Goal: Task Accomplishment & Management: Manage account settings

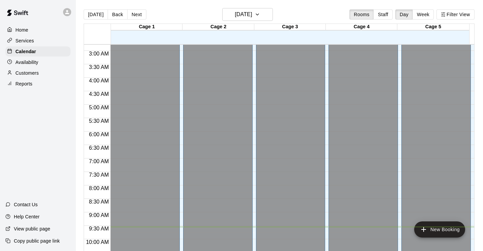
scroll to position [62, 0]
click at [260, 16] on icon "button" at bounding box center [256, 14] width 5 height 8
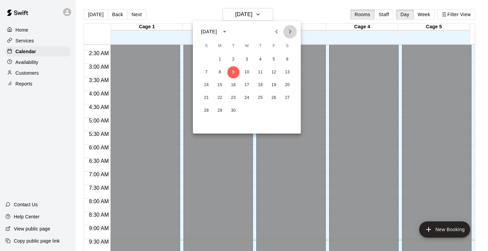
click at [293, 33] on icon "Next month" at bounding box center [290, 32] width 8 height 8
click at [232, 96] on button "23" at bounding box center [233, 98] width 12 height 12
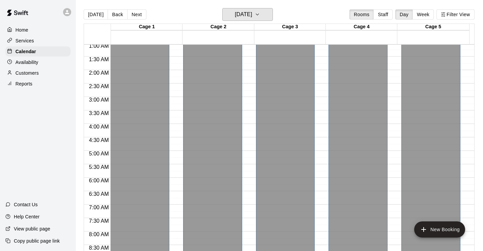
scroll to position [0, 0]
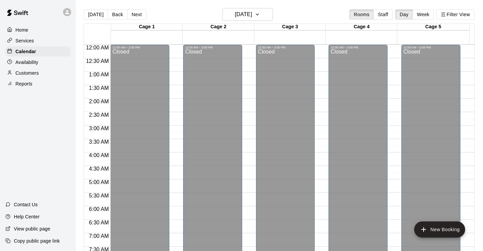
click at [28, 43] on p "Services" at bounding box center [25, 40] width 19 height 7
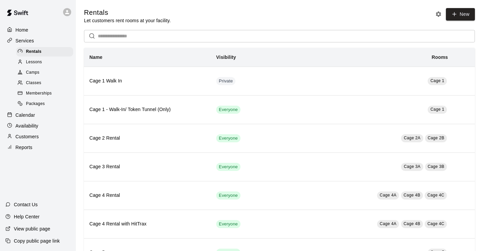
click at [34, 75] on span "Camps" at bounding box center [32, 72] width 13 height 7
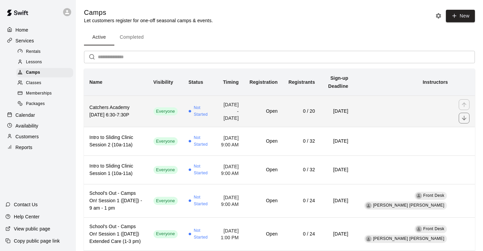
click at [121, 114] on h6 "Catchers Academy TUESDAY 6:30-7:30P" at bounding box center [115, 111] width 53 height 15
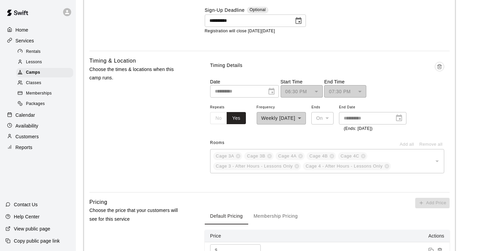
scroll to position [573, 0]
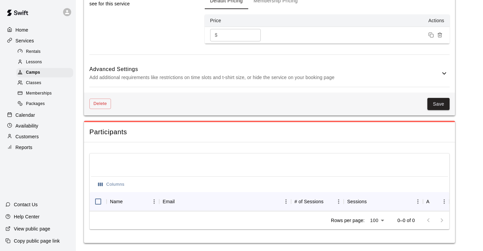
click at [446, 69] on icon at bounding box center [444, 73] width 8 height 8
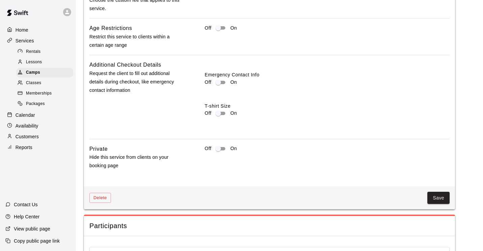
scroll to position [703, 0]
click at [228, 152] on div "Off On" at bounding box center [327, 148] width 245 height 8
click at [441, 204] on button "Save" at bounding box center [438, 197] width 22 height 12
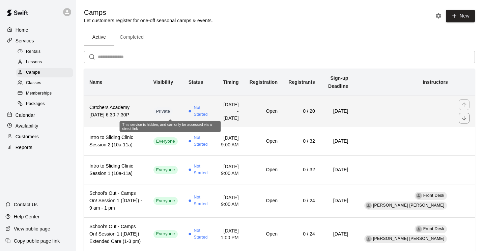
click at [173, 112] on span "Private" at bounding box center [163, 112] width 20 height 6
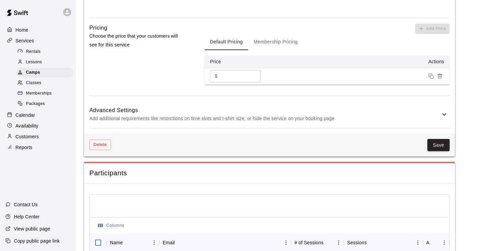
scroll to position [573, 0]
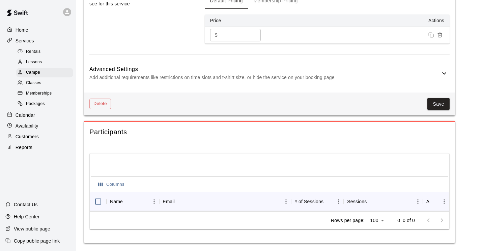
click at [442, 72] on icon at bounding box center [444, 73] width 4 height 2
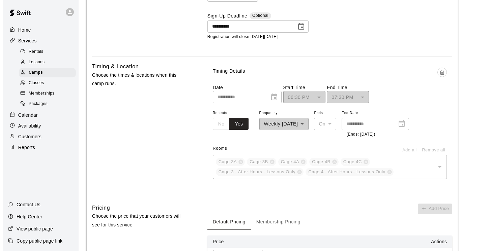
scroll to position [336, 0]
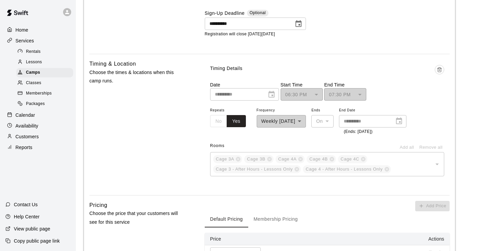
click at [406, 128] on div "**********" at bounding box center [372, 121] width 67 height 12
click at [306, 135] on div "**********" at bounding box center [281, 120] width 50 height 29
click at [389, 101] on div "**********" at bounding box center [327, 91] width 234 height 19
click at [440, 72] on icon "Delete time" at bounding box center [438, 70] width 3 height 4
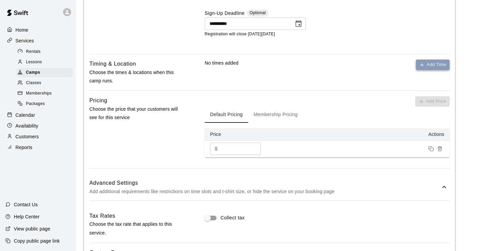
click at [439, 70] on button "Add Time" at bounding box center [433, 65] width 34 height 10
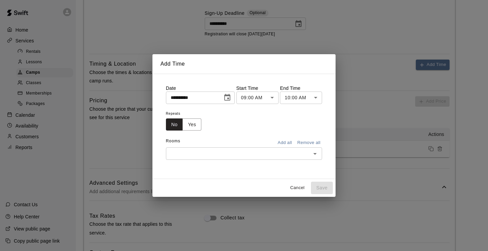
click at [228, 99] on icon "Choose date, selected date is Sep 9, 2025" at bounding box center [227, 97] width 6 height 7
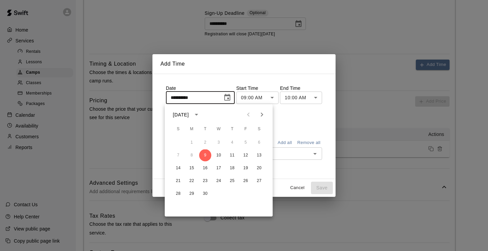
click at [264, 114] on icon "Next month" at bounding box center [262, 115] width 8 height 8
click at [250, 113] on icon "Previous month" at bounding box center [248, 115] width 8 height 8
click at [205, 167] on button "11" at bounding box center [205, 168] width 12 height 12
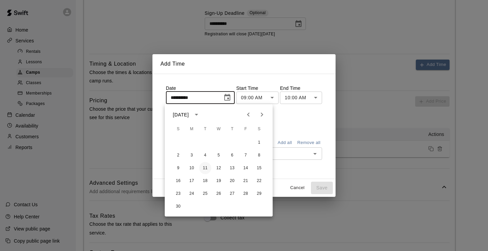
type input "**********"
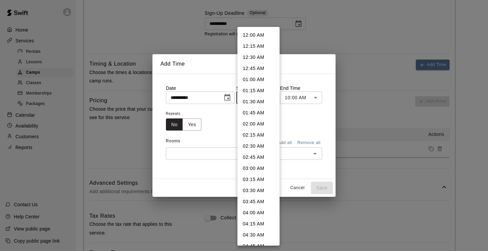
click at [273, 100] on body "**********" at bounding box center [244, 135] width 488 height 943
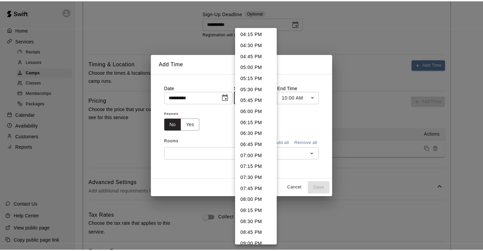
scroll to position [723, 0]
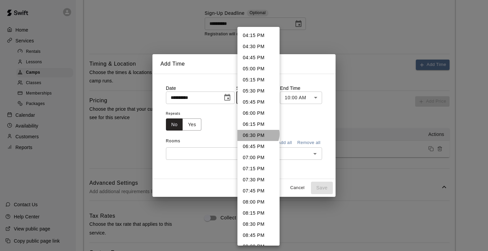
click at [257, 134] on li "06:30 PM" at bounding box center [258, 135] width 42 height 11
type input "********"
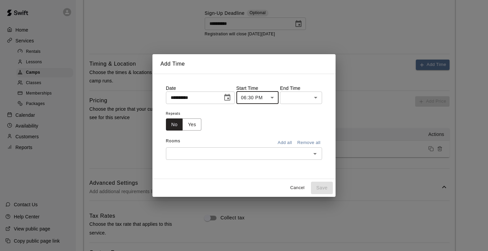
click at [316, 98] on body "**********" at bounding box center [244, 135] width 488 height 943
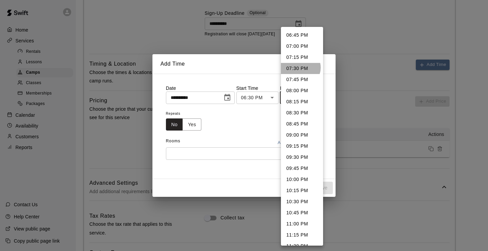
click at [300, 68] on li "07:30 PM" at bounding box center [302, 68] width 42 height 11
type input "********"
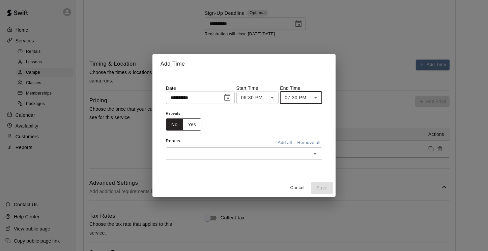
click at [193, 125] on button "Yes" at bounding box center [191, 125] width 19 height 12
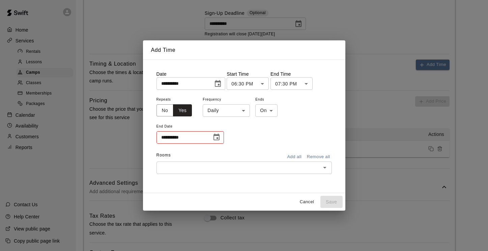
click at [243, 111] on body "**********" at bounding box center [244, 135] width 488 height 943
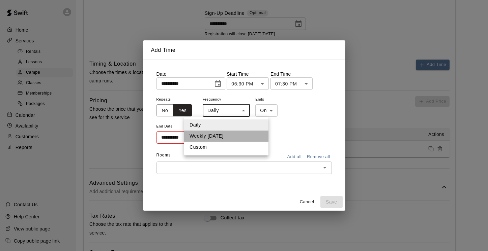
click at [239, 134] on li "Weekly on Tuesday" at bounding box center [226, 136] width 84 height 11
type input "******"
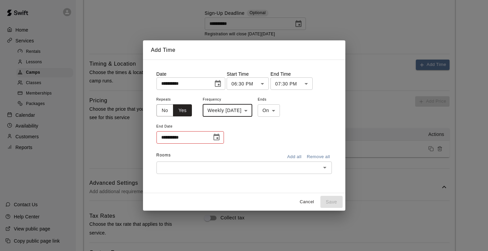
click at [215, 137] on icon "Choose date" at bounding box center [216, 137] width 8 height 8
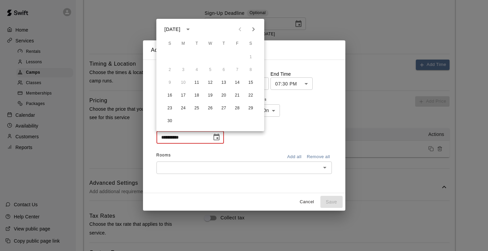
click at [255, 28] on icon "Next month" at bounding box center [253, 29] width 8 height 8
click at [200, 107] on button "27" at bounding box center [197, 108] width 12 height 12
type input "**********"
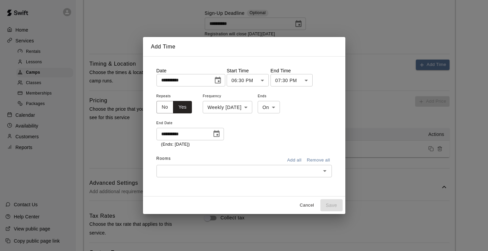
click at [323, 172] on icon "Open" at bounding box center [324, 171] width 8 height 8
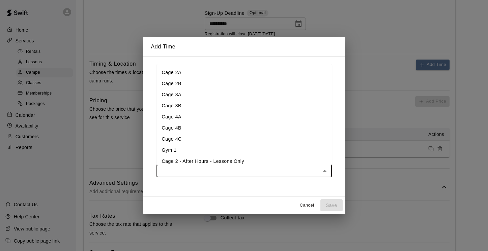
click at [184, 97] on li "Cage 3A" at bounding box center [243, 94] width 175 height 11
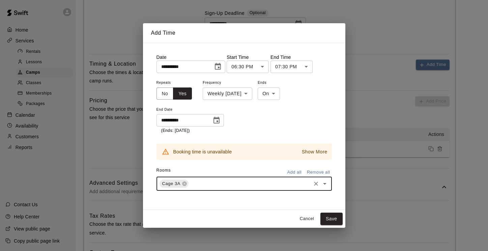
click at [316, 154] on p "Show More" at bounding box center [315, 152] width 26 height 7
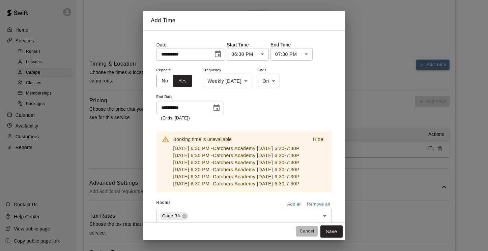
click at [310, 231] on button "Cancel" at bounding box center [307, 231] width 22 height 10
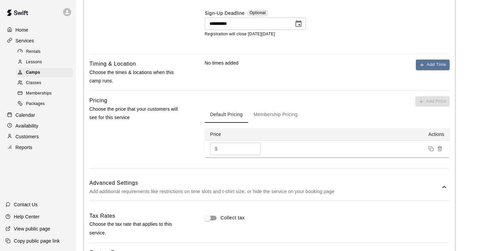
click at [24, 116] on p "Calendar" at bounding box center [26, 115] width 20 height 7
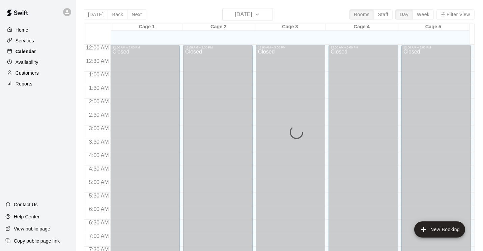
scroll to position [258, 0]
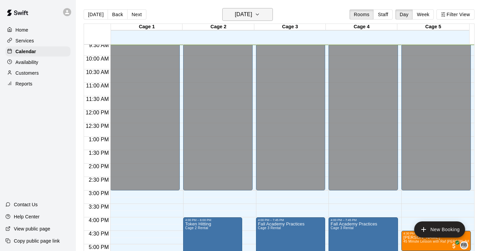
click at [260, 13] on icon "button" at bounding box center [256, 14] width 5 height 8
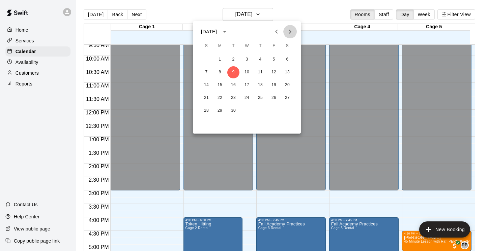
click at [290, 32] on icon "Next month" at bounding box center [290, 32] width 8 height 8
click at [235, 85] on button "11" at bounding box center [233, 85] width 12 height 12
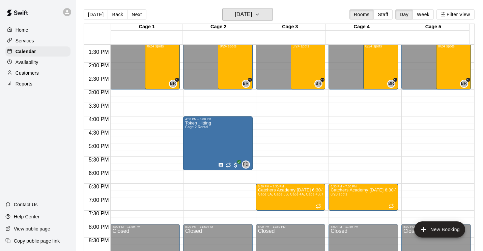
scroll to position [372, 0]
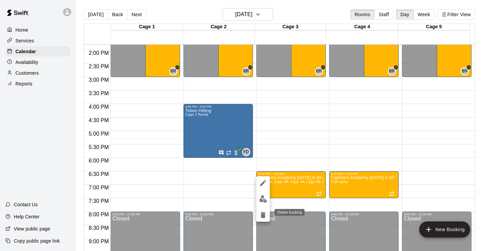
click at [260, 213] on icon "delete" at bounding box center [263, 215] width 8 height 8
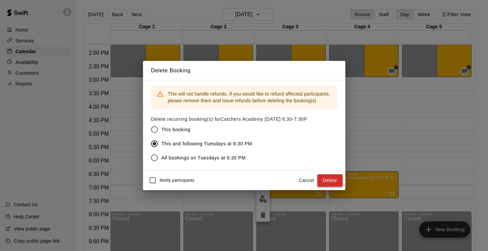
click at [328, 182] on button "Delete" at bounding box center [329, 181] width 25 height 12
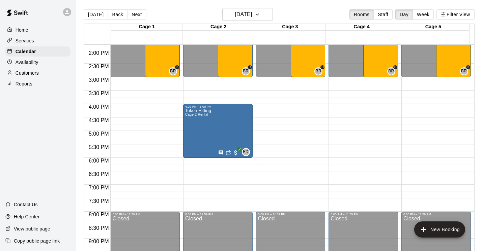
click at [23, 41] on p "Services" at bounding box center [25, 40] width 19 height 7
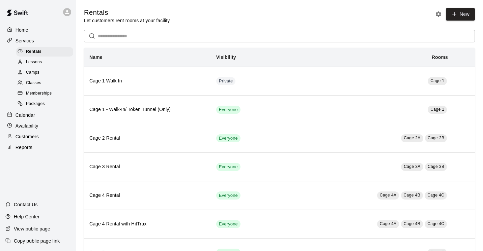
click at [34, 70] on span "Camps" at bounding box center [32, 72] width 13 height 7
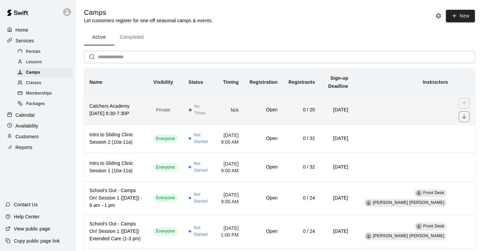
click at [106, 103] on th "Catchers Academy TUESDAY 6:30-7:30P" at bounding box center [116, 110] width 64 height 29
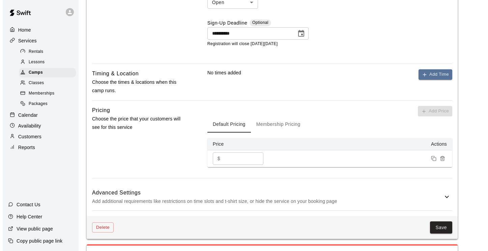
scroll to position [326, 0]
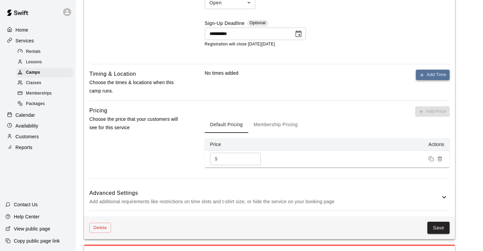
click at [431, 80] on button "Add Time" at bounding box center [433, 75] width 34 height 10
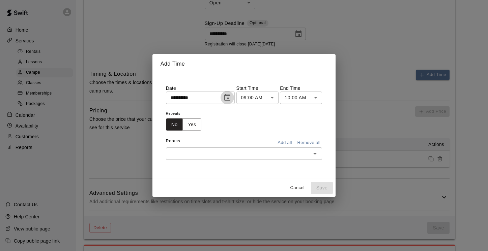
click at [229, 97] on icon "Choose date, selected date is Sep 9, 2025" at bounding box center [227, 98] width 8 height 8
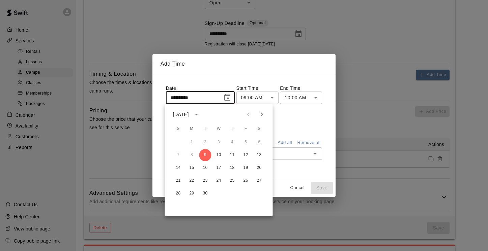
click at [262, 113] on icon "Next month" at bounding box center [262, 115] width 8 height 8
click at [205, 168] on button "11" at bounding box center [205, 168] width 12 height 12
type input "**********"
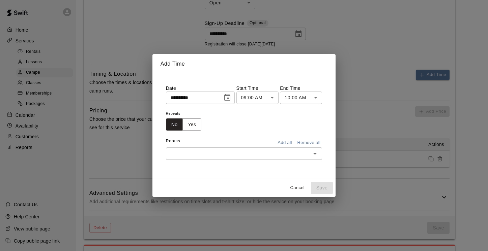
click at [274, 98] on body "**********" at bounding box center [244, 25] width 488 height 702
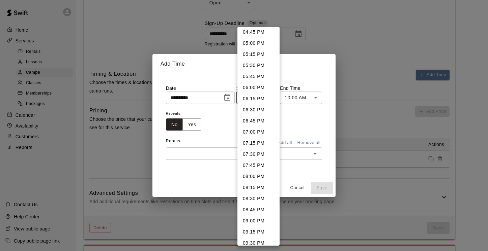
scroll to position [749, 0]
click at [259, 110] on li "06:30 PM" at bounding box center [258, 108] width 42 height 11
type input "********"
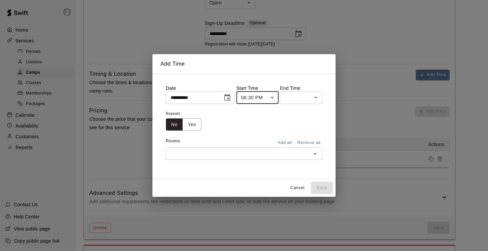
click at [318, 98] on body "**********" at bounding box center [244, 25] width 488 height 702
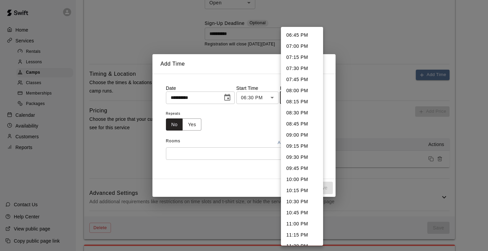
click at [300, 68] on li "07:30 PM" at bounding box center [302, 68] width 42 height 11
type input "********"
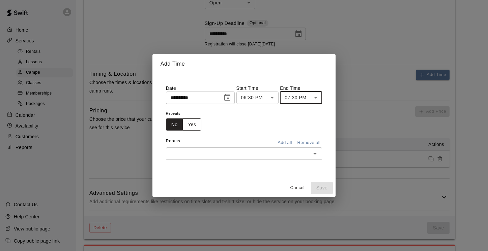
click at [192, 126] on button "Yes" at bounding box center [191, 125] width 19 height 12
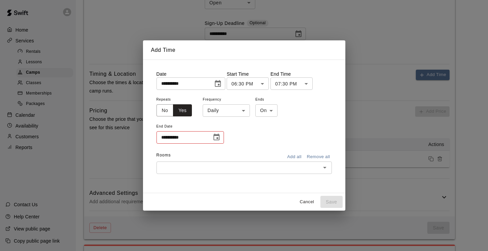
click at [242, 114] on body "**********" at bounding box center [244, 25] width 488 height 702
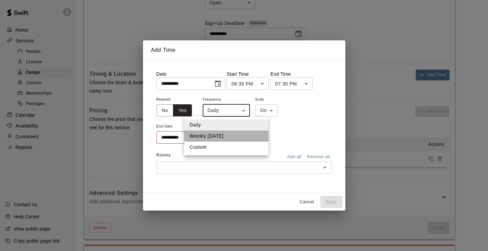
click at [236, 134] on li "Weekly on Tuesday" at bounding box center [226, 136] width 84 height 11
type input "******"
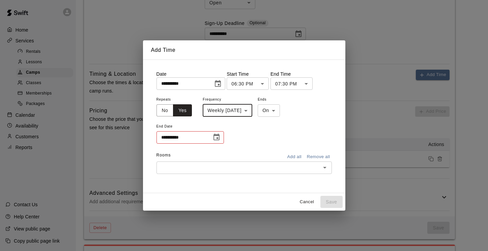
click at [217, 138] on icon "Choose date" at bounding box center [216, 137] width 6 height 7
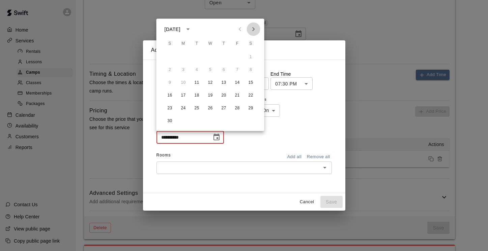
click at [253, 29] on icon "Next month" at bounding box center [253, 29] width 2 height 4
click at [195, 109] on button "27" at bounding box center [197, 108] width 12 height 12
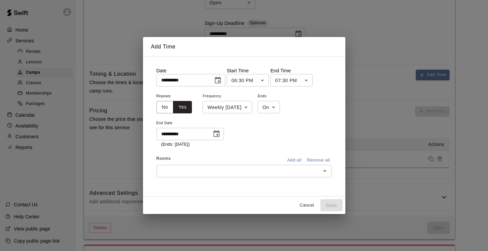
type input "**********"
click at [323, 173] on icon "Open" at bounding box center [324, 171] width 8 height 8
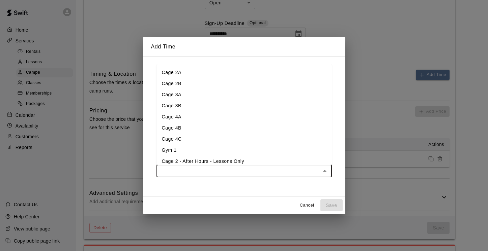
click at [199, 96] on li "Cage 3A" at bounding box center [243, 94] width 175 height 11
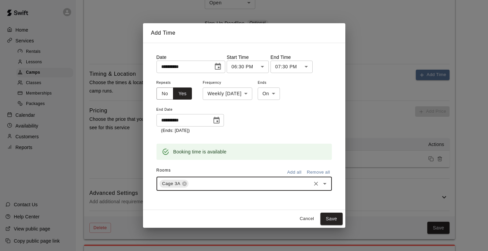
click at [327, 182] on icon "Open" at bounding box center [324, 184] width 8 height 8
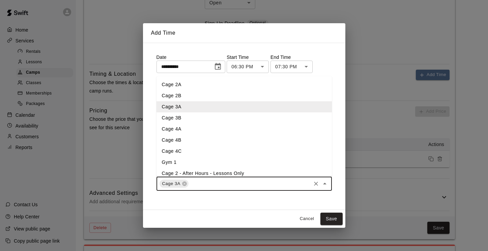
click at [217, 119] on li "Cage 3B" at bounding box center [243, 118] width 175 height 11
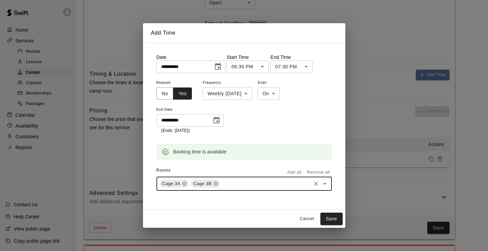
click at [323, 184] on icon "Open" at bounding box center [324, 184] width 8 height 8
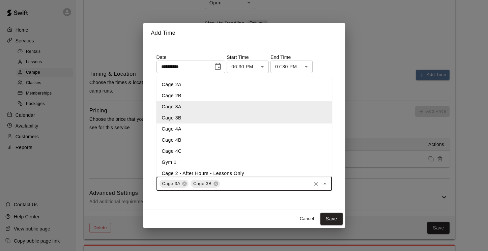
click at [219, 128] on li "Cage 4A" at bounding box center [243, 129] width 175 height 11
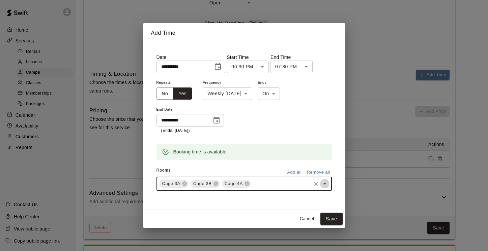
click at [324, 180] on button "Open" at bounding box center [324, 183] width 9 height 9
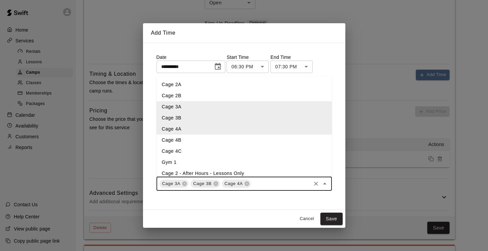
click at [218, 139] on li "Cage 4B" at bounding box center [243, 140] width 175 height 11
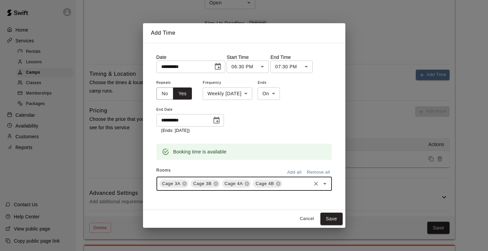
click at [324, 180] on icon "Open" at bounding box center [324, 184] width 8 height 8
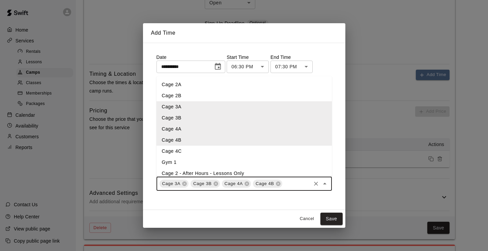
click at [225, 152] on li "Cage 4C" at bounding box center [243, 151] width 175 height 11
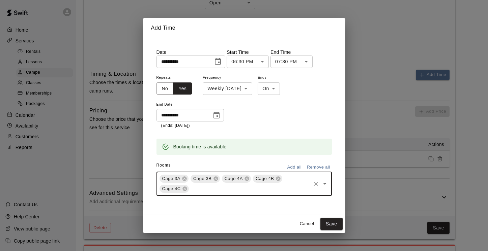
click at [324, 179] on button "Open" at bounding box center [324, 183] width 9 height 9
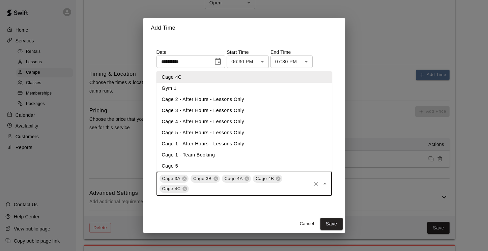
scroll to position [70, 0]
click at [252, 110] on li "Cage 3 - After Hours - Lessons Only" at bounding box center [243, 109] width 175 height 11
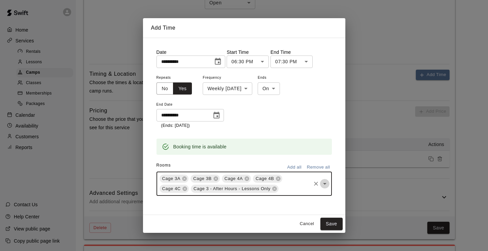
click at [325, 184] on icon "Open" at bounding box center [324, 184] width 3 height 2
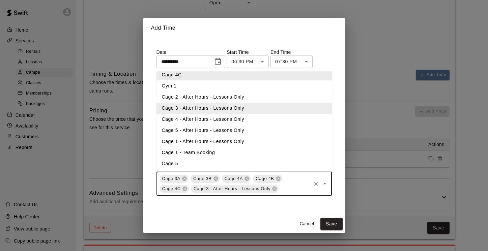
scroll to position [74, 0]
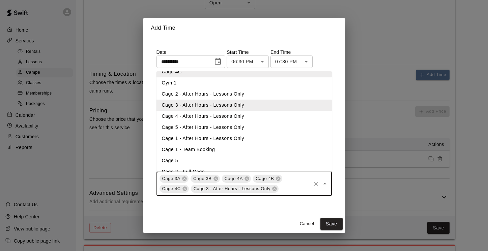
click at [267, 117] on li "Cage 4 - After Hours - Lessons Only" at bounding box center [243, 116] width 175 height 11
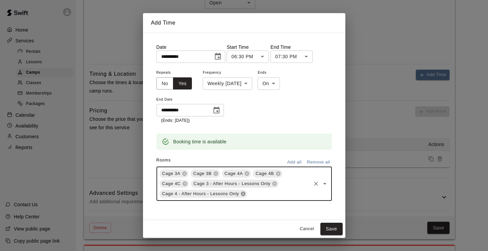
click at [242, 195] on icon at bounding box center [243, 194] width 4 height 4
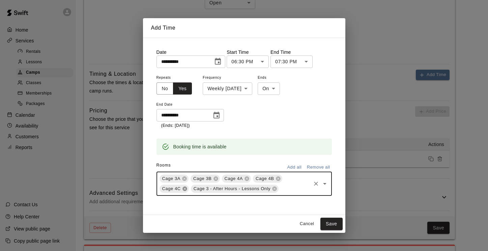
click at [183, 188] on icon at bounding box center [184, 189] width 4 height 4
click at [246, 178] on icon at bounding box center [246, 179] width 4 height 4
click at [246, 177] on icon at bounding box center [246, 179] width 4 height 4
click at [323, 184] on icon "Open" at bounding box center [324, 184] width 8 height 8
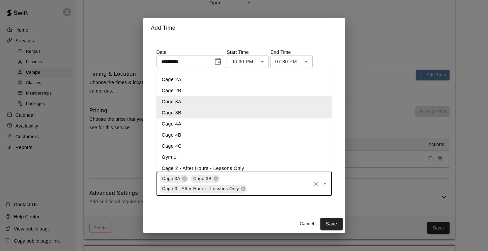
click at [206, 92] on li "Cage 2B" at bounding box center [243, 90] width 175 height 11
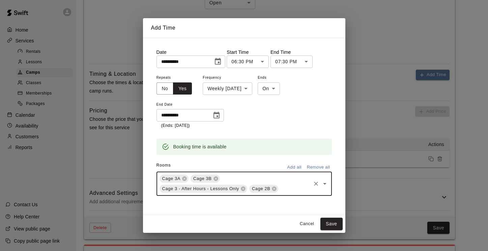
click at [325, 185] on icon "Open" at bounding box center [324, 184] width 8 height 8
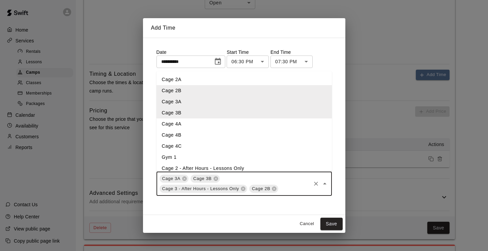
click at [257, 81] on li "Cage 2A" at bounding box center [243, 79] width 175 height 11
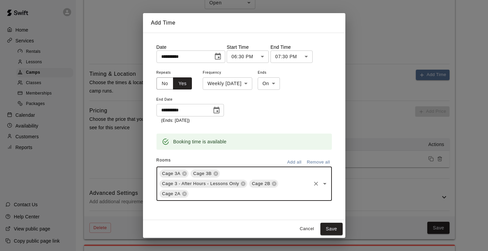
click at [323, 183] on icon "Open" at bounding box center [324, 184] width 8 height 8
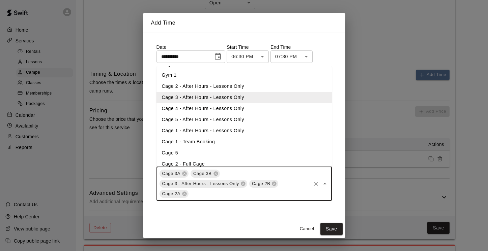
scroll to position [78, 0]
click at [266, 84] on li "Cage 2 - After Hours - Lessons Only" at bounding box center [243, 85] width 175 height 11
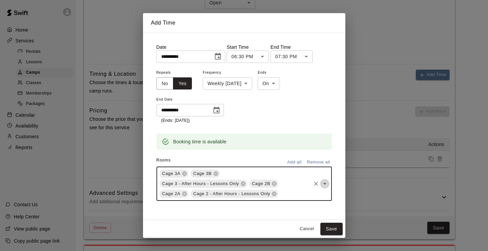
click at [326, 182] on icon "Open" at bounding box center [324, 184] width 8 height 8
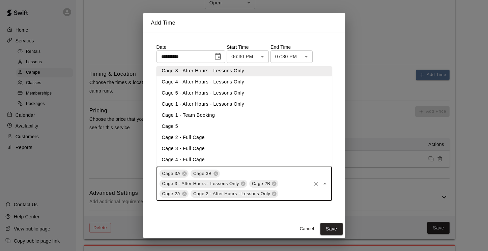
scroll to position [105, 0]
click at [275, 139] on li "Cage 2 - Full Cage" at bounding box center [243, 136] width 175 height 11
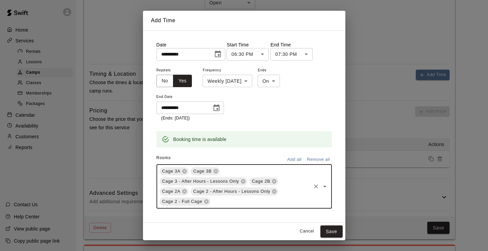
click at [321, 186] on icon "Open" at bounding box center [324, 187] width 8 height 8
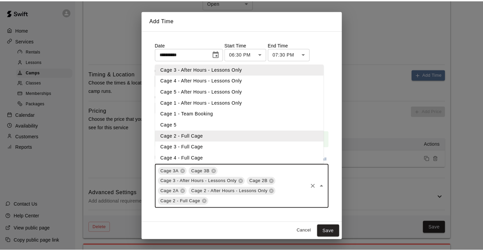
scroll to position [101, 0]
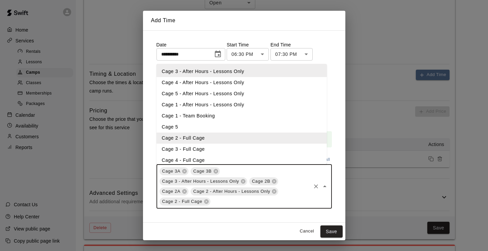
click at [304, 147] on li "Cage 3 - Full Cage" at bounding box center [241, 149] width 170 height 11
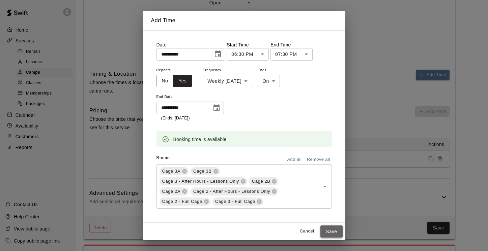
click at [330, 230] on button "Save" at bounding box center [331, 232] width 22 height 12
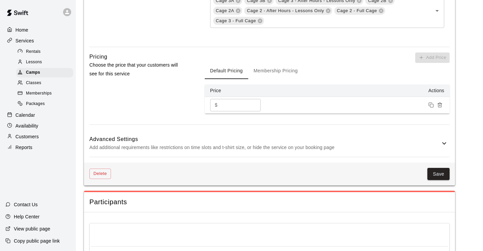
scroll to position [521, 0]
click at [445, 180] on button "Save" at bounding box center [438, 174] width 22 height 12
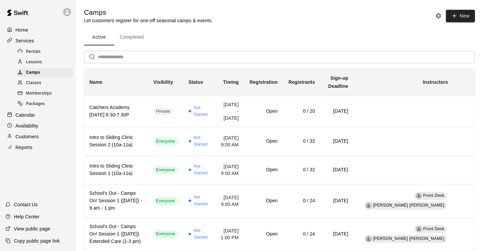
click at [28, 115] on p "Calendar" at bounding box center [26, 115] width 20 height 7
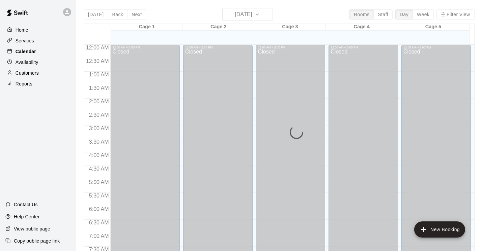
scroll to position [260, 0]
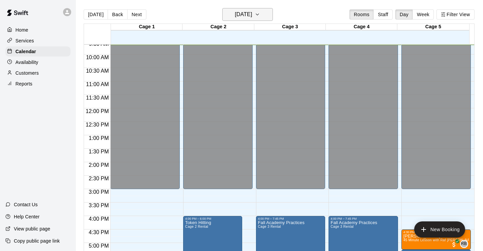
click at [260, 12] on icon "button" at bounding box center [256, 14] width 5 height 8
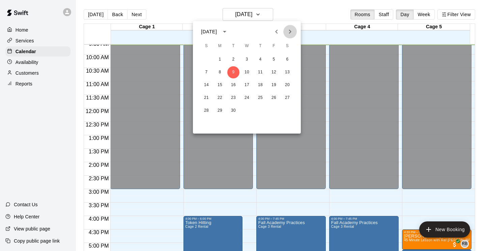
click at [288, 32] on icon "Next month" at bounding box center [290, 32] width 8 height 8
click at [233, 98] on button "23" at bounding box center [233, 98] width 12 height 12
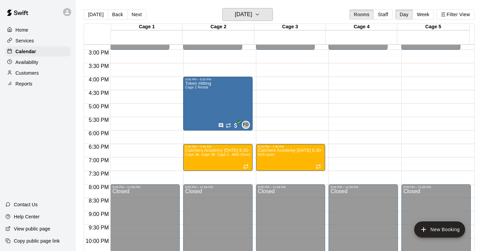
scroll to position [400, 0]
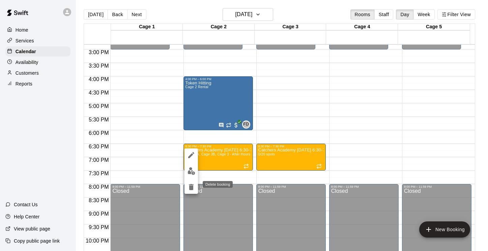
click at [189, 189] on icon "delete" at bounding box center [191, 187] width 5 height 6
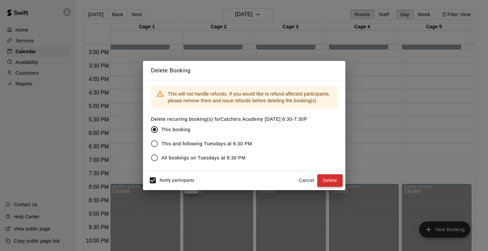
click at [325, 179] on button "Delete" at bounding box center [329, 181] width 25 height 12
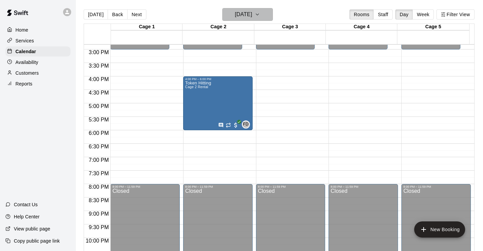
click at [260, 16] on icon "button" at bounding box center [256, 14] width 5 height 8
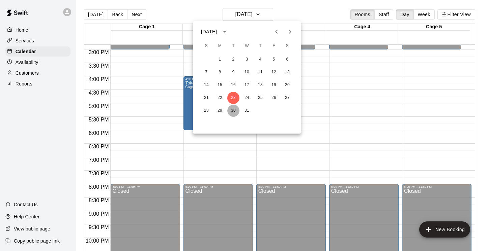
click at [235, 112] on button "30" at bounding box center [233, 111] width 12 height 12
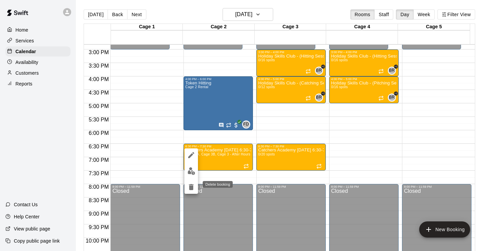
click at [190, 188] on icon "delete" at bounding box center [191, 187] width 5 height 6
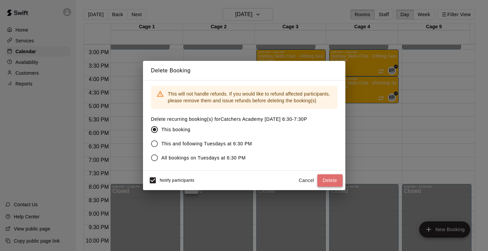
click at [324, 178] on button "Delete" at bounding box center [329, 181] width 25 height 12
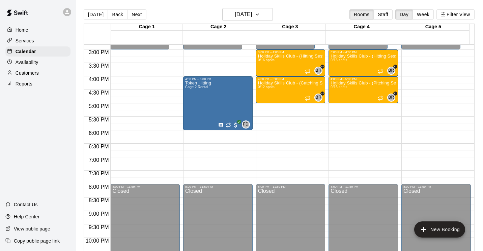
click at [24, 41] on p "Services" at bounding box center [25, 40] width 19 height 7
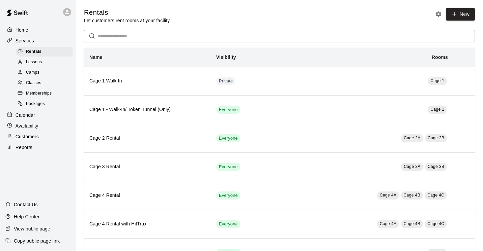
click at [36, 73] on span "Camps" at bounding box center [32, 72] width 13 height 7
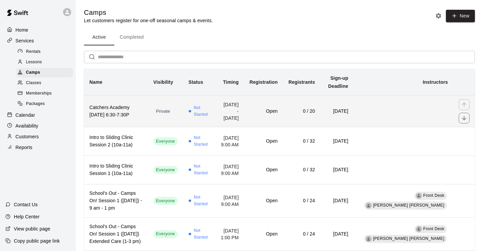
click at [123, 108] on h6 "Catchers Academy TUESDAY 6:30-7:30P" at bounding box center [115, 111] width 53 height 15
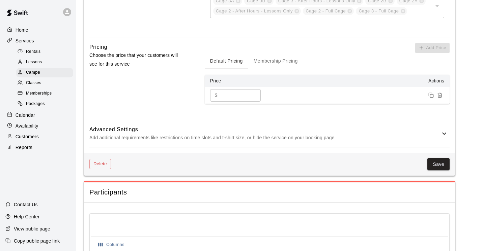
scroll to position [500, 0]
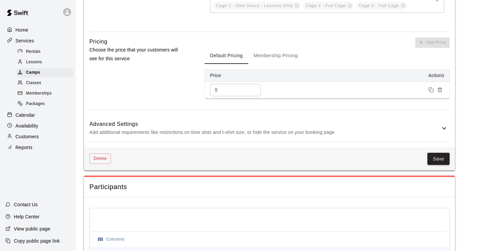
click at [445, 132] on icon at bounding box center [444, 128] width 8 height 8
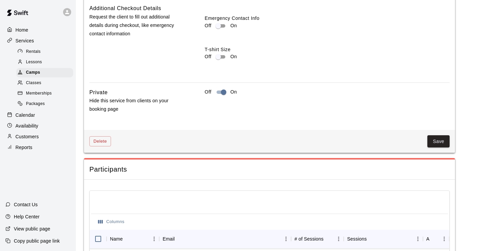
scroll to position [758, 0]
click at [439, 149] on button "Save" at bounding box center [438, 142] width 22 height 12
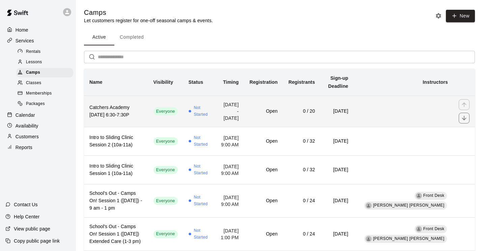
click at [424, 112] on td "simple table" at bounding box center [403, 111] width 99 height 31
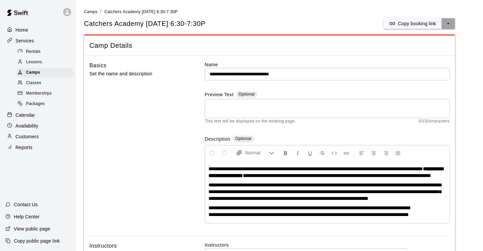
click at [452, 25] on button "select merge strategy" at bounding box center [447, 23] width 13 height 11
click at [437, 47] on h6 "Duplicate camp" at bounding box center [421, 48] width 33 height 7
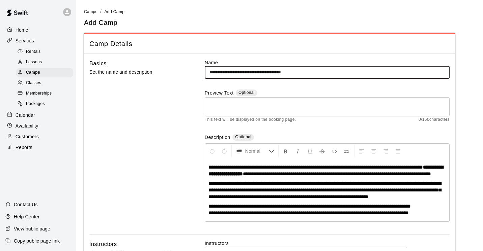
click at [327, 74] on input "**********" at bounding box center [327, 72] width 245 height 12
click at [263, 72] on input "**********" at bounding box center [327, 72] width 245 height 12
type input "**********"
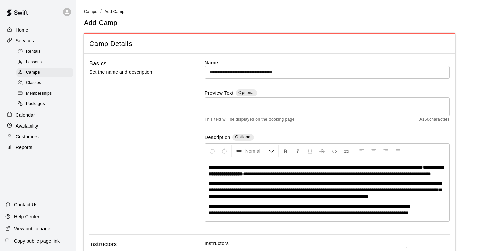
click at [153, 149] on div "Basics Set the name and description" at bounding box center [136, 146] width 94 height 175
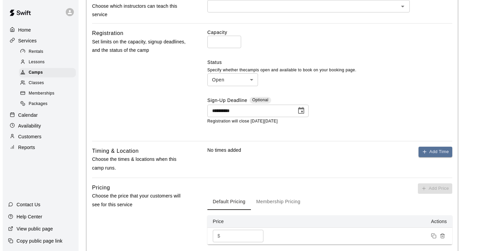
scroll to position [248, 0]
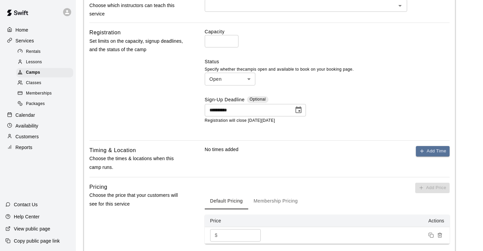
click at [299, 113] on icon "Choose date, selected date is Nov 10, 2025" at bounding box center [298, 109] width 6 height 7
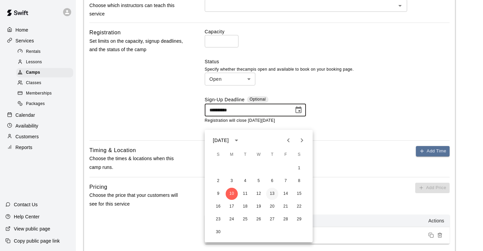
click at [270, 194] on button "13" at bounding box center [272, 194] width 12 height 12
type input "**********"
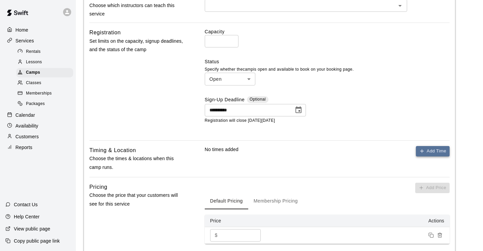
click at [428, 157] on button "Add Time" at bounding box center [433, 151] width 34 height 10
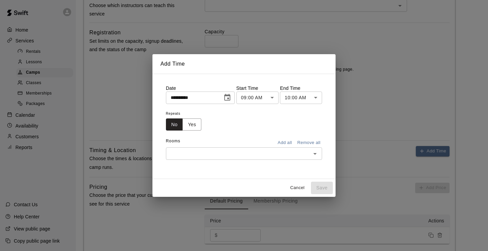
click at [228, 98] on icon "Choose date, selected date is Sep 9, 2025" at bounding box center [227, 97] width 6 height 7
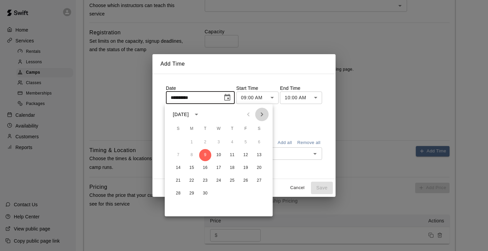
click at [262, 115] on icon "Next month" at bounding box center [262, 115] width 2 height 4
click at [262, 116] on icon "Next month" at bounding box center [262, 115] width 2 height 4
click at [244, 115] on button "Previous month" at bounding box center [248, 114] width 13 height 13
click at [230, 169] on button "13" at bounding box center [232, 168] width 12 height 12
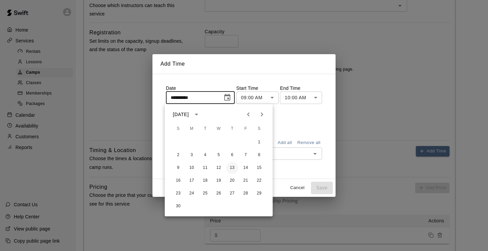
type input "**********"
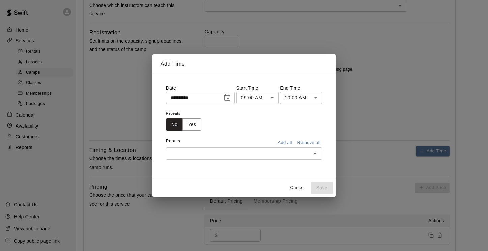
click at [273, 97] on body "**********" at bounding box center [244, 38] width 488 height 572
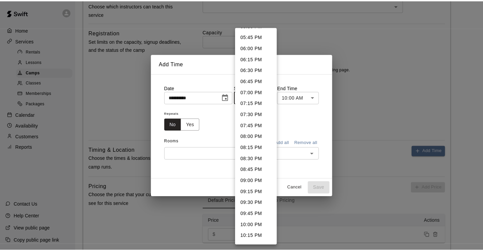
scroll to position [784, 0]
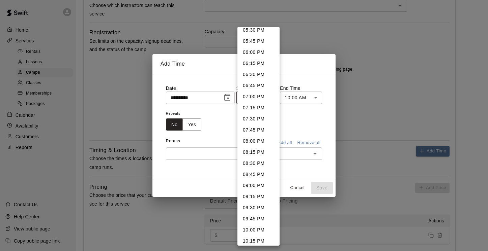
click at [264, 72] on li "06:30 PM" at bounding box center [258, 74] width 42 height 11
type input "********"
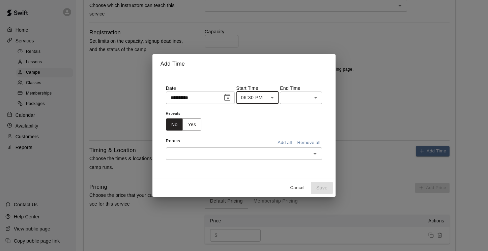
click at [317, 97] on body "**********" at bounding box center [244, 38] width 488 height 572
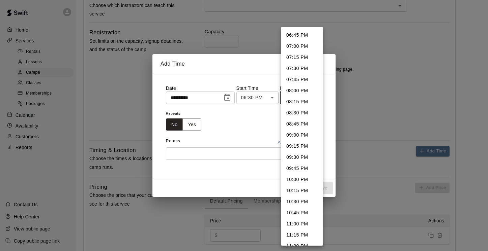
click at [308, 67] on li "07:30 PM" at bounding box center [302, 68] width 42 height 11
type input "********"
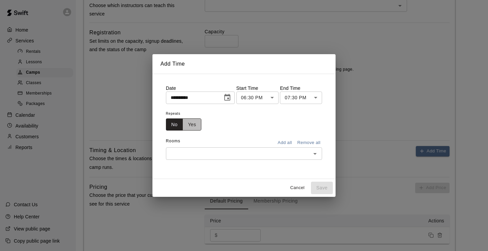
click at [197, 122] on button "Yes" at bounding box center [191, 125] width 19 height 12
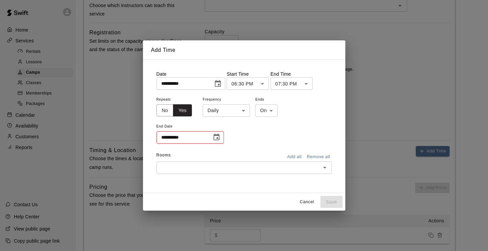
click at [244, 110] on body "**********" at bounding box center [244, 38] width 488 height 572
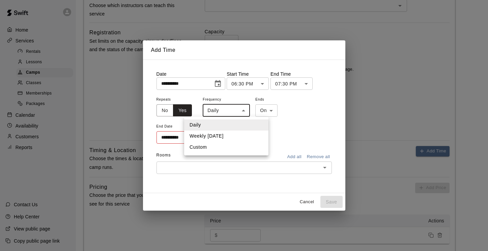
click at [241, 137] on li "Weekly on Thursday" at bounding box center [226, 136] width 84 height 11
type input "******"
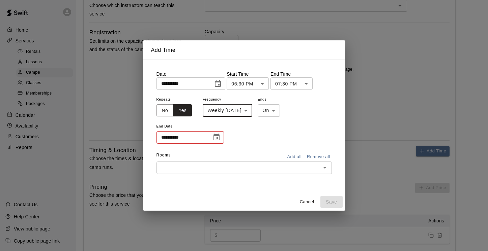
click at [193, 136] on input "**********" at bounding box center [181, 137] width 51 height 12
click at [215, 139] on icon "Choose date" at bounding box center [216, 137] width 8 height 8
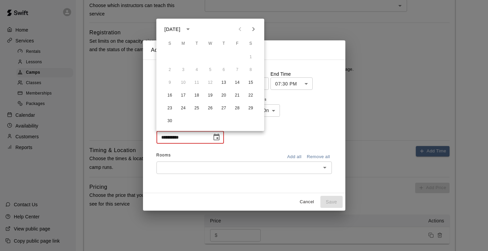
click at [255, 27] on icon "Next month" at bounding box center [253, 29] width 8 height 8
click at [225, 109] on button "29" at bounding box center [224, 108] width 12 height 12
type input "**********"
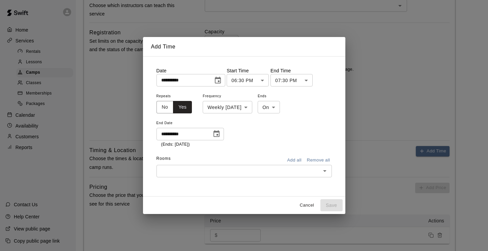
click at [325, 172] on icon "Open" at bounding box center [324, 171] width 8 height 8
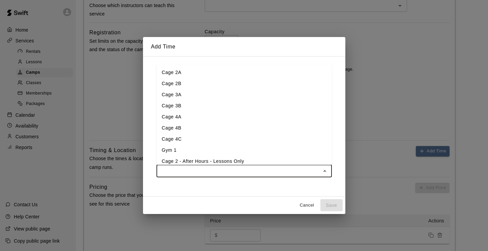
click at [257, 68] on li "Cage 2A" at bounding box center [243, 72] width 175 height 11
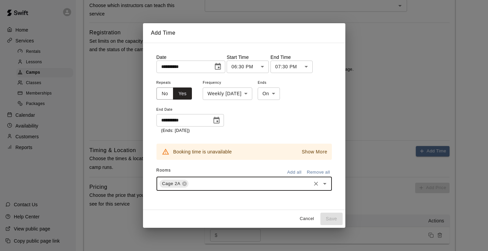
click at [324, 183] on icon "Open" at bounding box center [324, 184] width 8 height 8
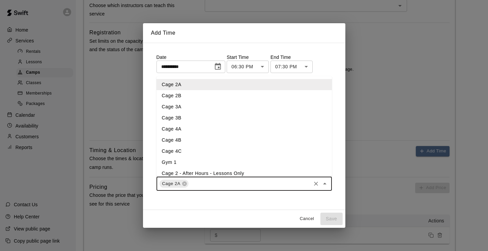
click at [340, 183] on div "**********" at bounding box center [244, 126] width 202 height 167
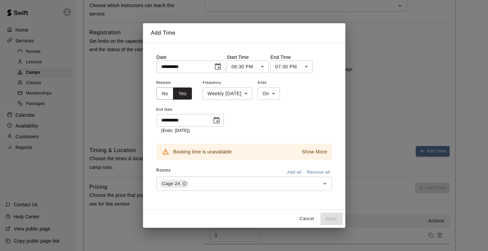
click at [307, 217] on button "Cancel" at bounding box center [307, 219] width 22 height 10
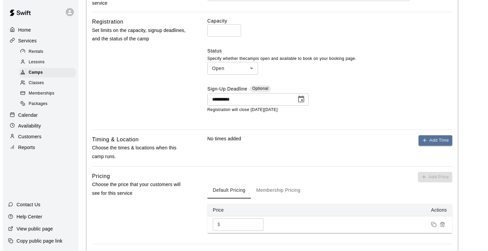
scroll to position [258, 0]
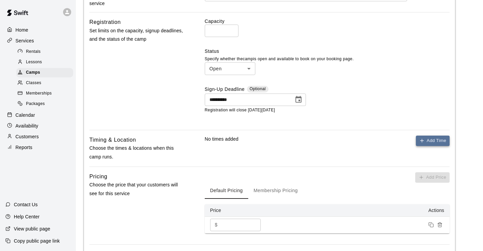
click at [432, 146] on button "Add Time" at bounding box center [433, 141] width 34 height 10
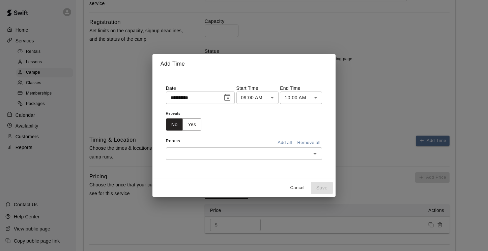
click at [231, 97] on icon "Choose date, selected date is Sep 9, 2025" at bounding box center [227, 98] width 8 height 8
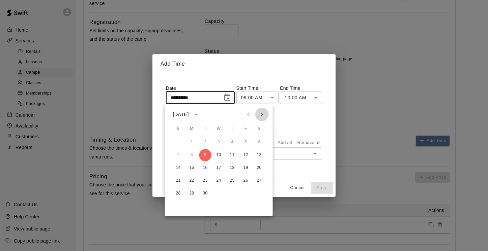
click at [262, 116] on icon "Next month" at bounding box center [262, 115] width 8 height 8
click at [232, 169] on button "13" at bounding box center [232, 168] width 12 height 12
type input "**********"
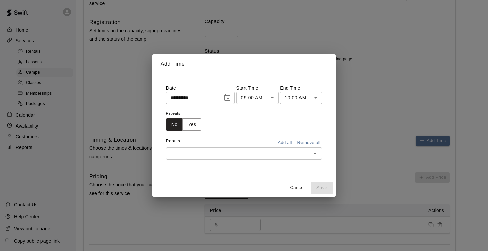
click at [274, 98] on body "**********" at bounding box center [244, 28] width 488 height 572
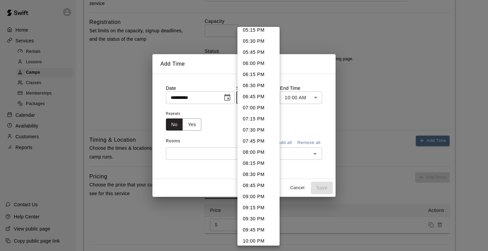
scroll to position [771, 0]
click at [257, 88] on li "06:30 PM" at bounding box center [258, 86] width 42 height 11
type input "********"
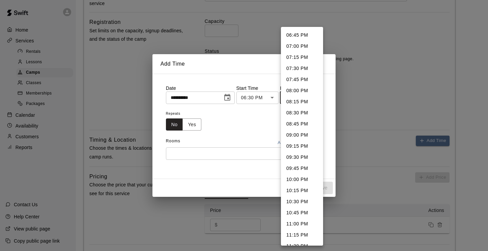
click at [318, 96] on body "**********" at bounding box center [244, 28] width 488 height 572
click at [305, 68] on li "07:30 PM" at bounding box center [302, 68] width 42 height 11
type input "********"
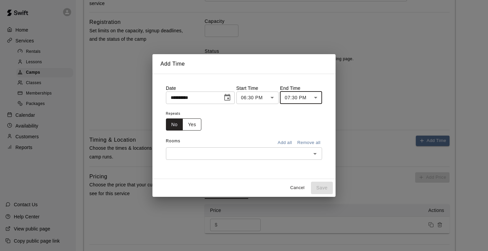
click at [193, 125] on button "Yes" at bounding box center [191, 125] width 19 height 12
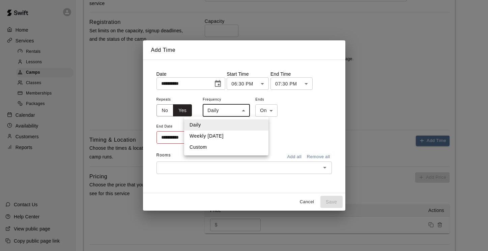
click at [243, 111] on body "**********" at bounding box center [244, 28] width 488 height 572
click at [236, 137] on li "Weekly on Thursday" at bounding box center [226, 136] width 84 height 11
type input "******"
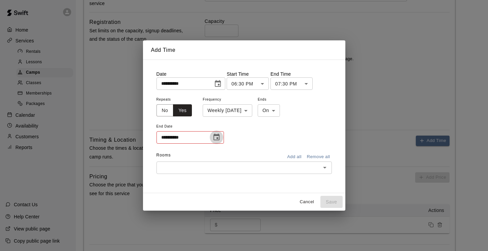
click at [216, 137] on icon "Choose date" at bounding box center [216, 137] width 6 height 7
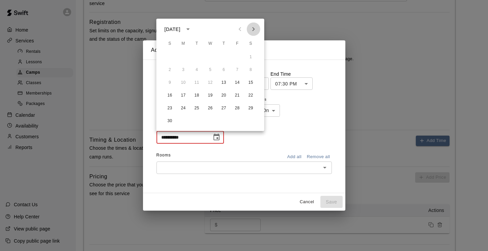
click at [254, 27] on icon "Next month" at bounding box center [253, 29] width 8 height 8
click at [223, 106] on button "29" at bounding box center [224, 108] width 12 height 12
type input "**********"
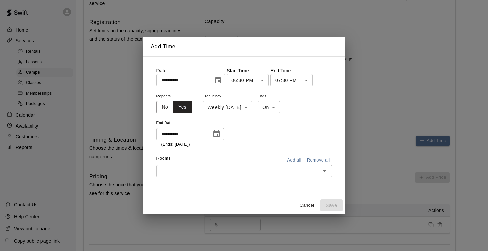
click at [323, 170] on icon "Open" at bounding box center [324, 171] width 8 height 8
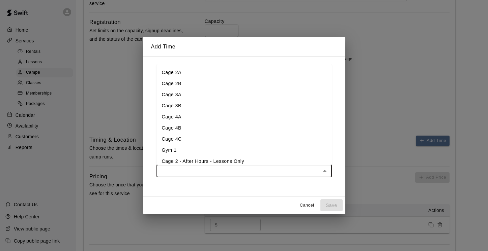
click at [208, 95] on li "Cage 3A" at bounding box center [243, 94] width 175 height 11
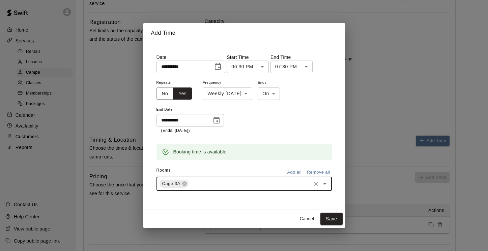
click at [325, 183] on icon "Open" at bounding box center [324, 184] width 8 height 8
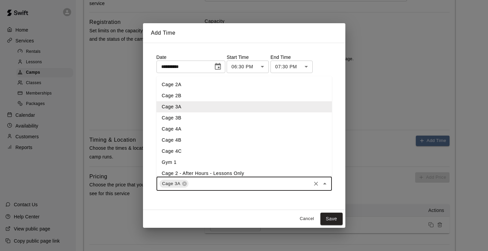
click at [213, 117] on li "Cage 3B" at bounding box center [243, 118] width 175 height 11
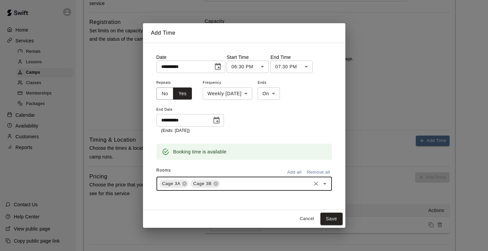
click at [324, 184] on icon "Open" at bounding box center [324, 184] width 3 height 2
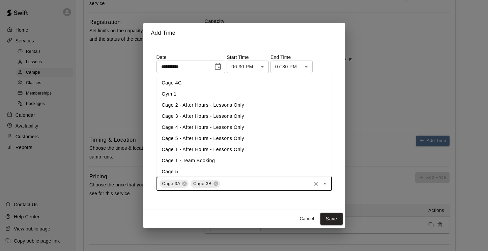
scroll to position [70, 0]
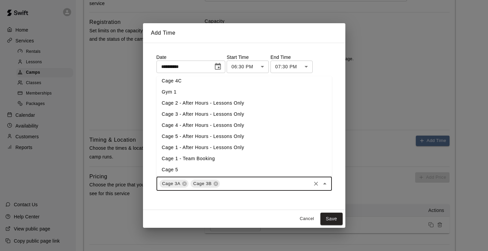
click at [266, 116] on li "Cage 3 - After Hours - Lessons Only" at bounding box center [243, 114] width 175 height 11
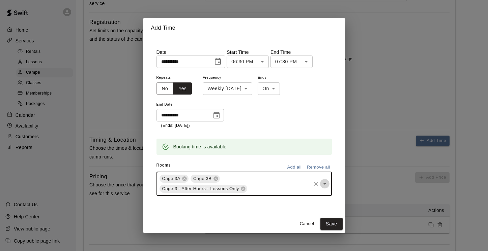
click at [325, 183] on icon "Open" at bounding box center [324, 184] width 3 height 2
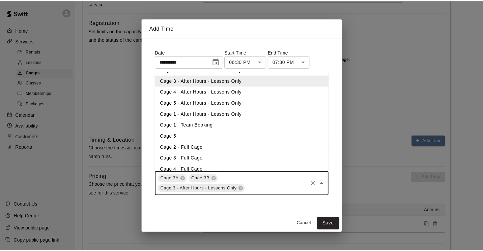
scroll to position [105, 0]
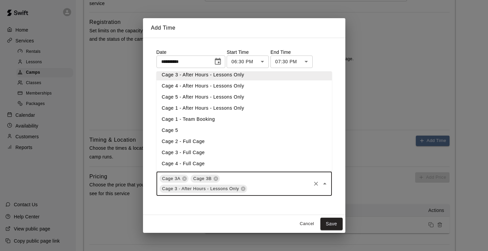
click at [266, 156] on li "Cage 3 - Full Cage" at bounding box center [243, 152] width 175 height 11
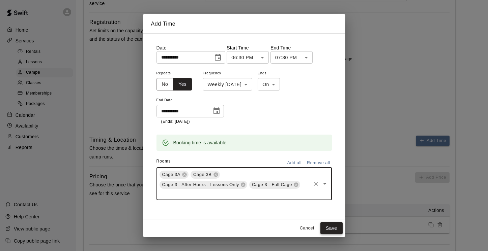
click at [328, 228] on button "Save" at bounding box center [331, 228] width 22 height 12
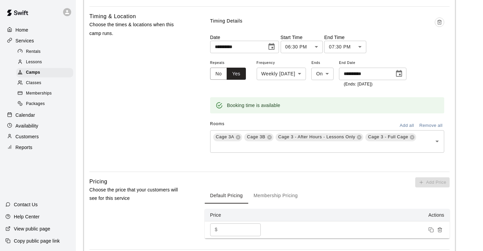
scroll to position [463, 0]
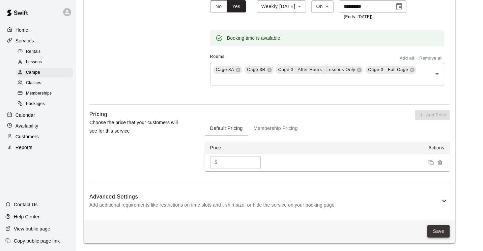
click at [442, 232] on button "Save" at bounding box center [438, 231] width 22 height 12
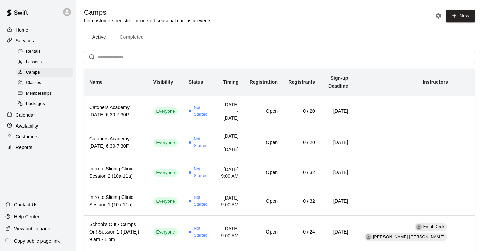
click at [38, 116] on div "Calendar" at bounding box center [37, 115] width 65 height 10
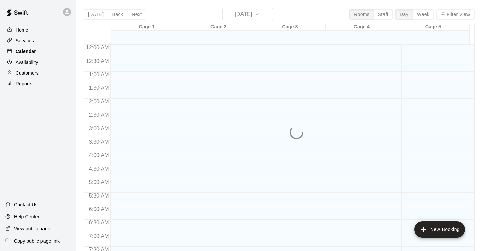
scroll to position [267, 0]
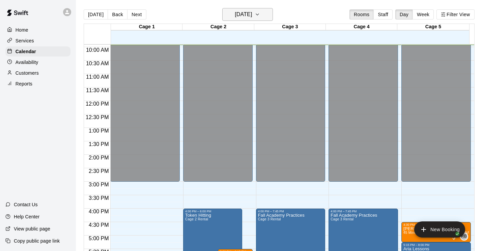
click at [260, 14] on icon "button" at bounding box center [256, 14] width 5 height 8
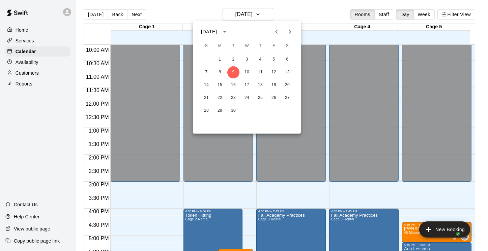
click at [286, 34] on icon "Next month" at bounding box center [290, 32] width 8 height 8
click at [235, 97] on button "23" at bounding box center [233, 98] width 12 height 12
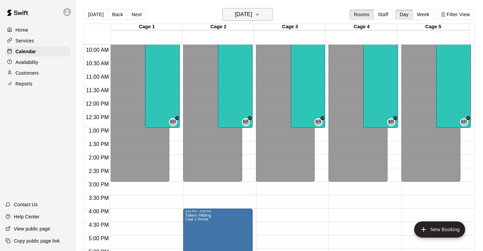
click at [272, 18] on button "Tuesday Dec 23" at bounding box center [247, 14] width 51 height 13
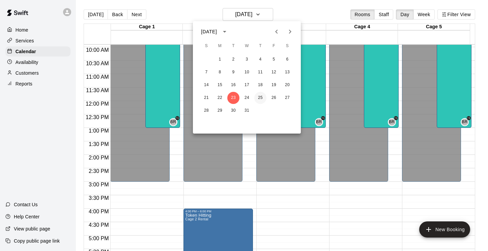
click at [263, 96] on button "25" at bounding box center [260, 98] width 12 height 12
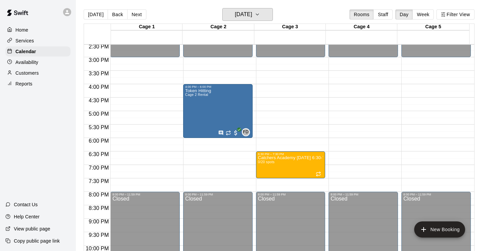
scroll to position [390, 0]
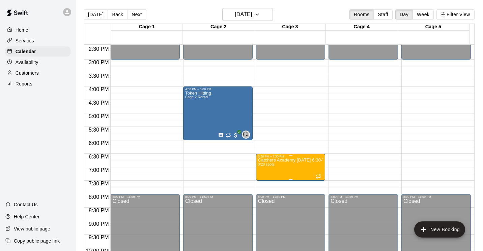
click at [294, 160] on p "Catchers Academy THURSDAY 6:30-7:30P" at bounding box center [290, 160] width 65 height 0
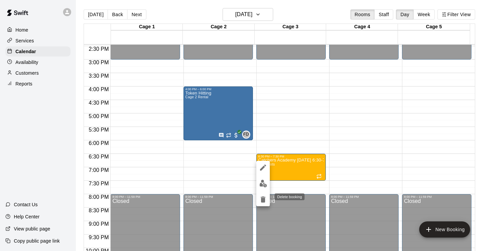
click at [262, 200] on icon "delete" at bounding box center [263, 200] width 5 height 6
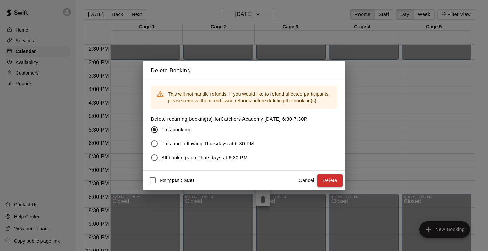
click at [334, 179] on button "Delete" at bounding box center [329, 181] width 25 height 12
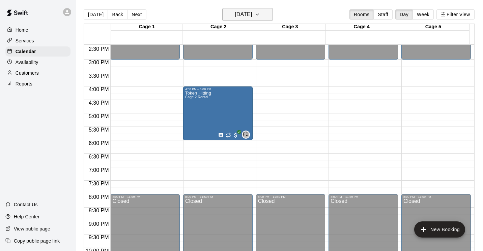
click at [260, 13] on icon "button" at bounding box center [256, 14] width 5 height 8
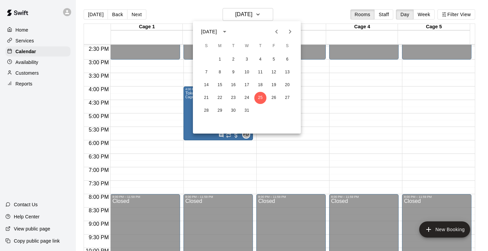
click at [287, 32] on icon "Next month" at bounding box center [290, 32] width 8 height 8
click at [259, 59] on button "1" at bounding box center [260, 60] width 12 height 12
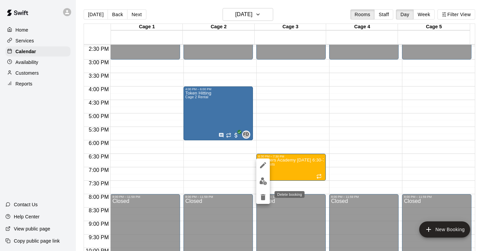
click at [264, 195] on icon "delete" at bounding box center [263, 197] width 5 height 6
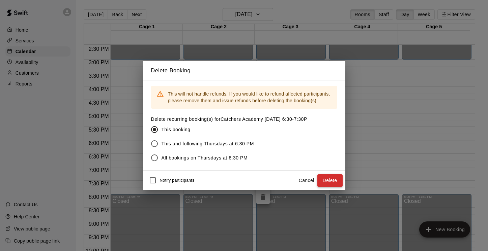
click at [328, 181] on button "Delete" at bounding box center [329, 181] width 25 height 12
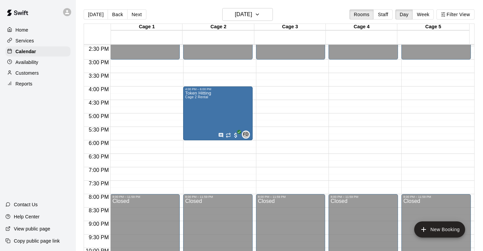
click at [32, 39] on p "Services" at bounding box center [25, 40] width 19 height 7
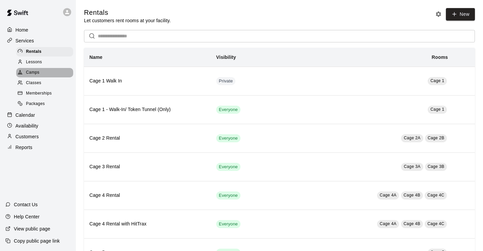
click at [35, 75] on span "Camps" at bounding box center [32, 72] width 13 height 7
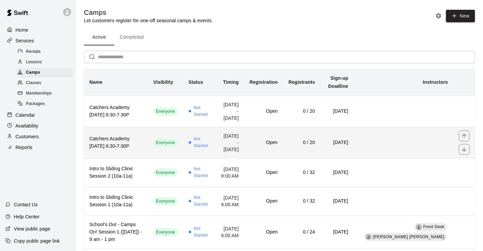
click at [104, 150] on h6 "Catchers Academy TUESDAY 6:30-7:30P" at bounding box center [115, 142] width 53 height 15
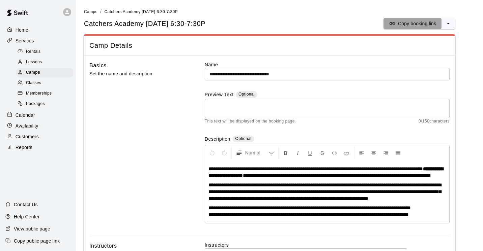
click at [415, 25] on p "Copy booking link" at bounding box center [417, 23] width 38 height 7
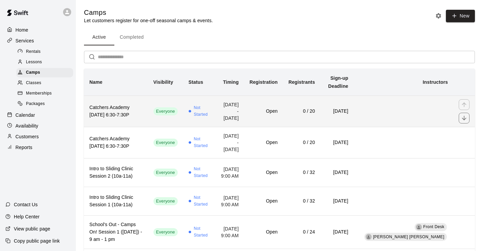
click at [118, 116] on h6 "Catchers Academy THURSDAY 6:30-7:30P" at bounding box center [115, 111] width 53 height 15
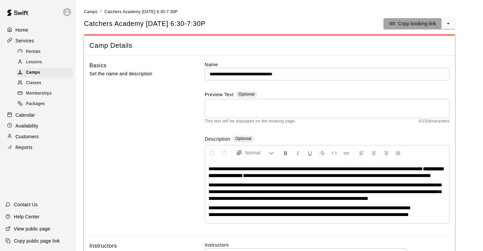
click at [410, 21] on p "Copy booking link" at bounding box center [417, 23] width 38 height 7
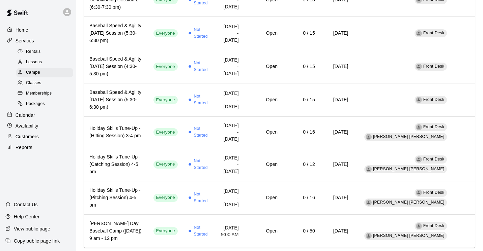
scroll to position [624, 0]
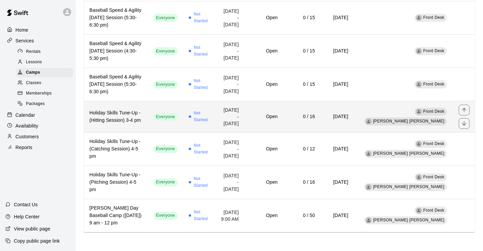
click at [109, 113] on h6 "Holiday Skills Tune-Up - (Hitting Session) 3-4 pm" at bounding box center [115, 117] width 53 height 15
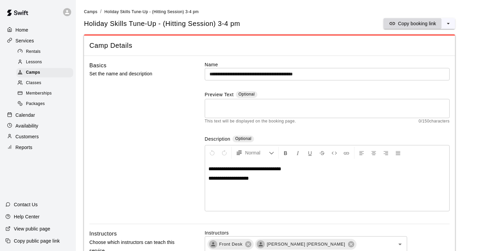
click at [419, 21] on p "Copy booking link" at bounding box center [417, 23] width 38 height 7
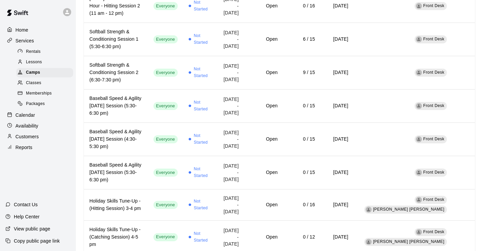
scroll to position [531, 0]
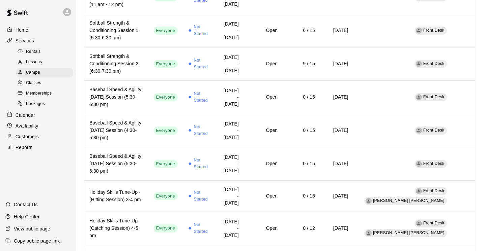
drag, startPoint x: 475, startPoint y: 192, endPoint x: 480, endPoint y: 237, distance: 45.8
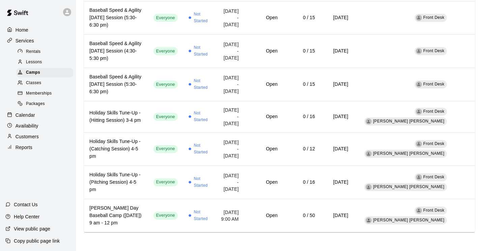
scroll to position [624, 0]
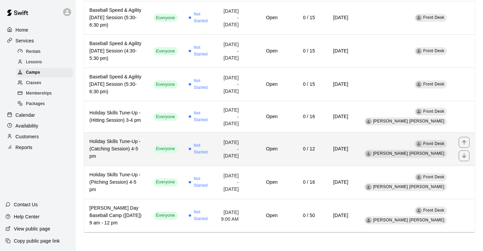
click at [123, 146] on h6 "Holiday Skills Tune-Up - (Catching Session) 4-5 pm" at bounding box center [115, 149] width 53 height 22
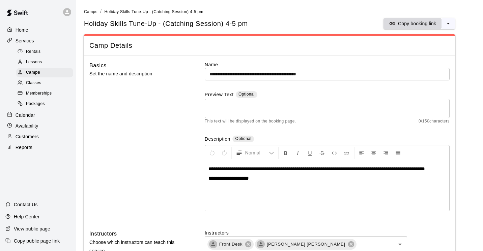
click at [411, 24] on p "Copy booking link" at bounding box center [417, 23] width 38 height 7
click at [34, 72] on span "Camps" at bounding box center [33, 72] width 14 height 7
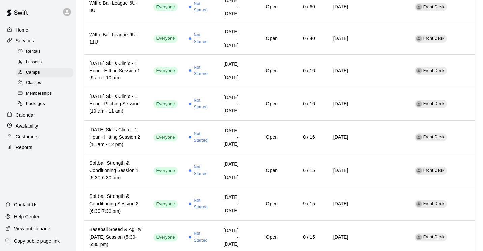
scroll to position [624, 0]
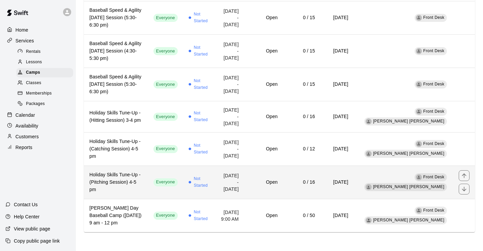
click at [209, 194] on td "Not Started" at bounding box center [199, 182] width 32 height 33
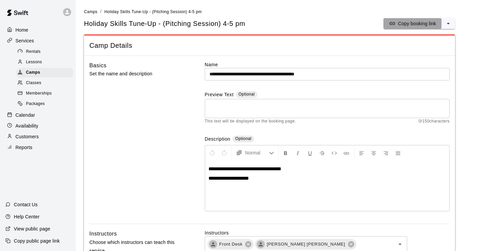
click at [427, 23] on p "Copy booking link" at bounding box center [417, 23] width 38 height 7
click at [47, 71] on div "Camps" at bounding box center [44, 72] width 57 height 9
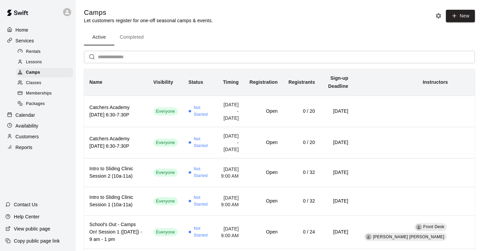
scroll to position [37, 0]
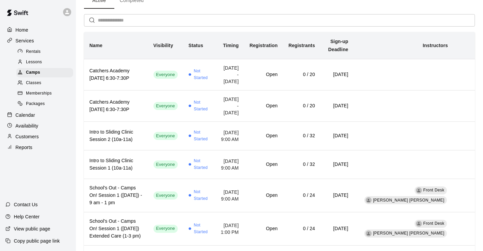
click at [39, 82] on span "Classes" at bounding box center [33, 83] width 15 height 7
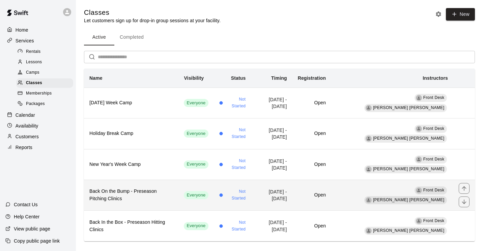
click at [103, 197] on h6 "Back On the Bump - Preseason Pitching Clinics" at bounding box center [131, 195] width 84 height 15
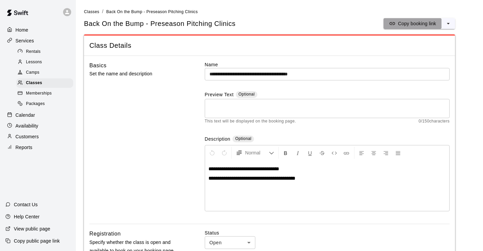
click at [419, 24] on p "Copy booking link" at bounding box center [417, 23] width 38 height 7
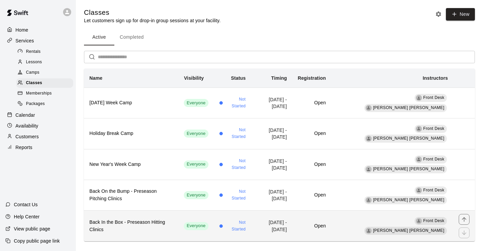
click at [137, 229] on h6 "Back In the Box - Preseason Hitting Clinics" at bounding box center [131, 226] width 84 height 15
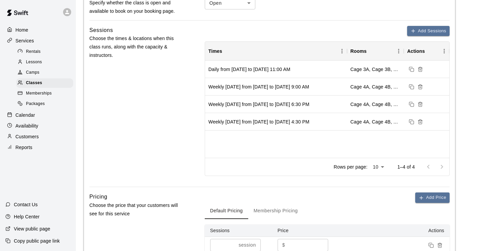
scroll to position [239, 0]
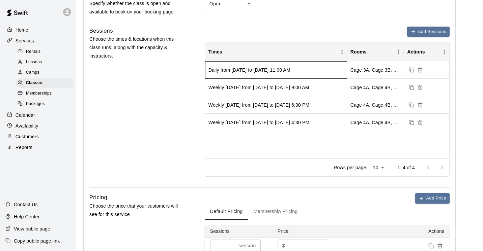
click at [249, 70] on div "Daily from 1/11/2026 to 1/18/2026 at 11:00 AM" at bounding box center [249, 70] width 82 height 7
click at [158, 74] on div "Sessions Choose the times & locations when this class runs, along with the capa…" at bounding box center [136, 107] width 94 height 161
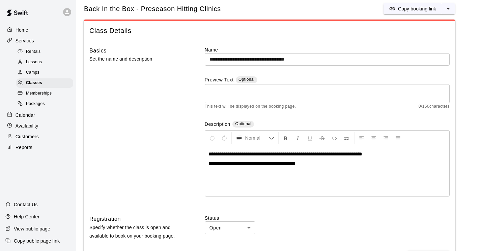
scroll to position [0, 0]
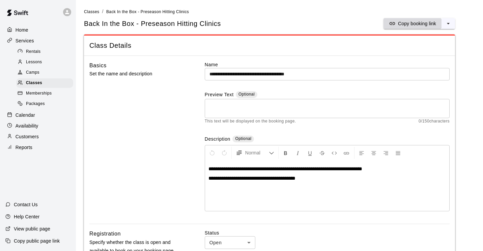
click at [411, 23] on p "Copy booking link" at bounding box center [417, 23] width 38 height 7
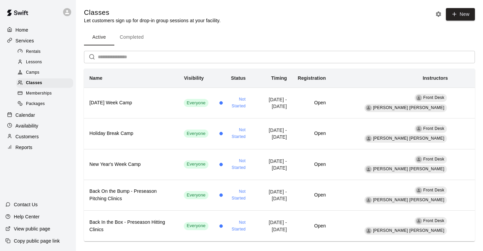
click at [42, 73] on div "Camps" at bounding box center [44, 72] width 57 height 9
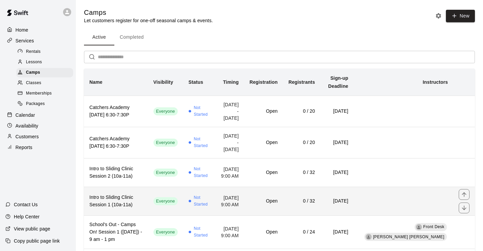
click at [110, 206] on h6 "Intro to Sliding Clinic Session 1 (10a-11a)" at bounding box center [115, 201] width 53 height 15
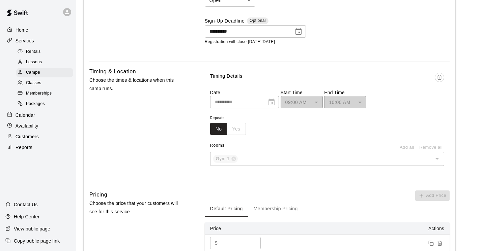
scroll to position [396, 0]
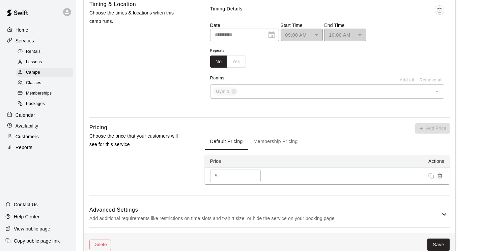
click at [231, 182] on input "**" at bounding box center [240, 176] width 40 height 12
type input "**"
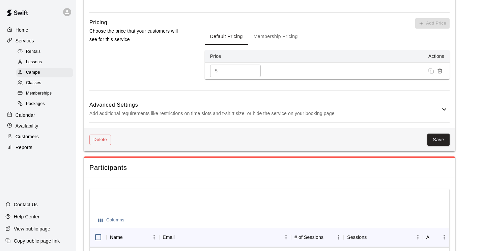
scroll to position [501, 0]
click at [435, 146] on button "Save" at bounding box center [438, 139] width 22 height 12
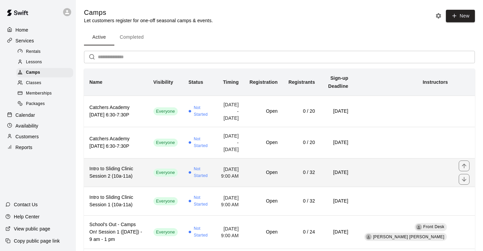
click at [124, 180] on h6 "Intro to Sliding Clinic Session 2 (10a-11a)" at bounding box center [115, 172] width 53 height 15
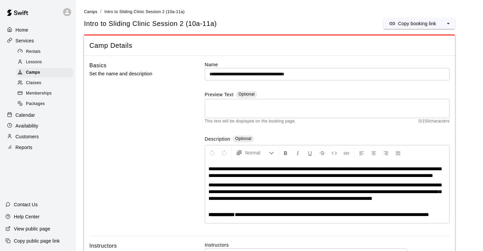
scroll to position [433, 0]
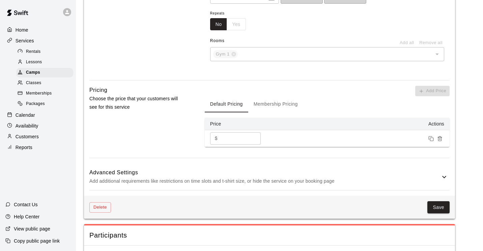
click at [243, 145] on input "**" at bounding box center [240, 138] width 40 height 12
type input "**"
drag, startPoint x: 442, startPoint y: 225, endPoint x: 450, endPoint y: 219, distance: 9.6
click at [442, 214] on button "Save" at bounding box center [438, 208] width 22 height 12
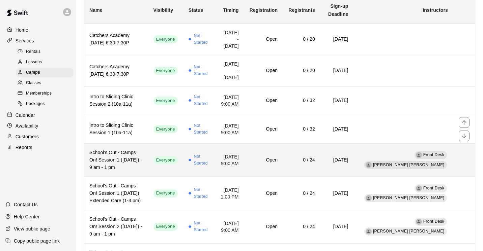
scroll to position [98, 0]
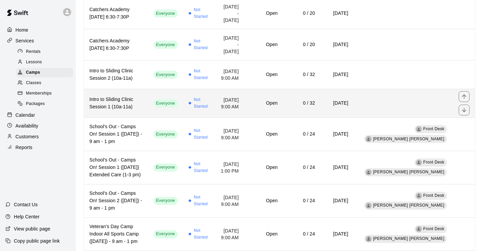
click at [112, 107] on h6 "Intro to Sliding Clinic Session 1 (10a-11a)" at bounding box center [115, 103] width 53 height 15
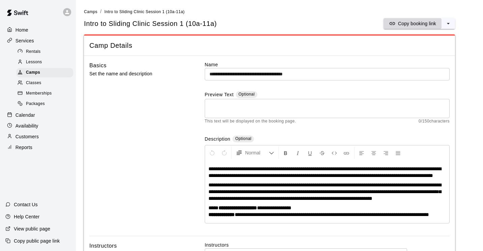
click at [413, 21] on p "Copy booking link" at bounding box center [417, 23] width 38 height 7
click at [33, 72] on span "Camps" at bounding box center [33, 72] width 14 height 7
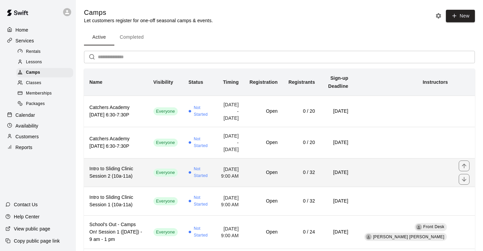
click at [113, 180] on h6 "Intro to Sliding Clinic Session 2 (10a-11a)" at bounding box center [115, 172] width 53 height 15
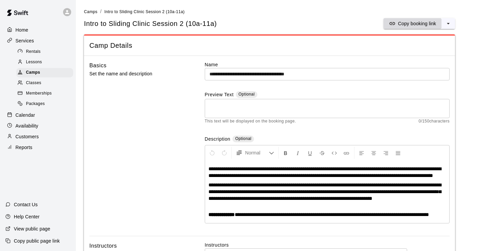
click at [421, 24] on p "Copy booking link" at bounding box center [417, 23] width 38 height 7
click at [42, 70] on div "Camps" at bounding box center [44, 72] width 57 height 9
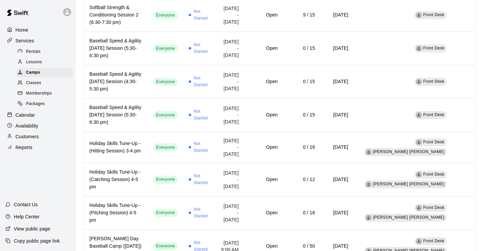
scroll to position [624, 0]
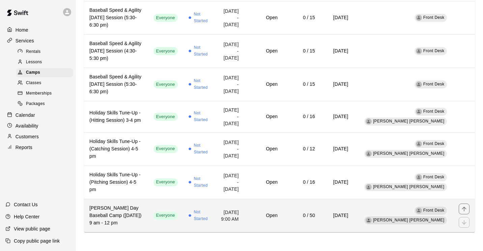
click at [279, 221] on td "Open" at bounding box center [263, 215] width 39 height 33
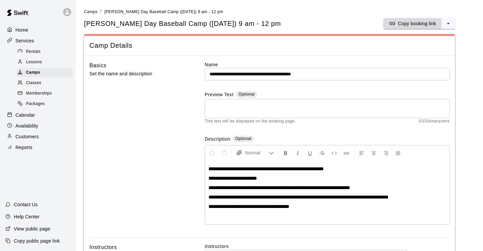
click at [422, 24] on p "Copy booking link" at bounding box center [417, 23] width 38 height 7
click at [40, 70] on div "Camps" at bounding box center [44, 72] width 57 height 9
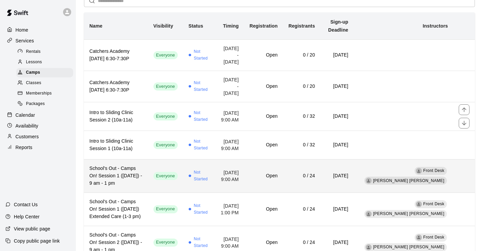
scroll to position [58, 0]
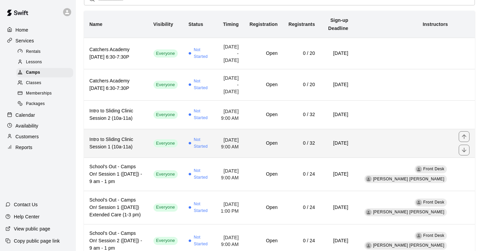
click at [121, 149] on h6 "Intro to Sliding Clinic Session 1 (10a-11a)" at bounding box center [115, 143] width 53 height 15
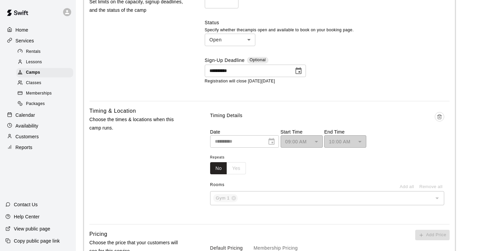
scroll to position [200, 0]
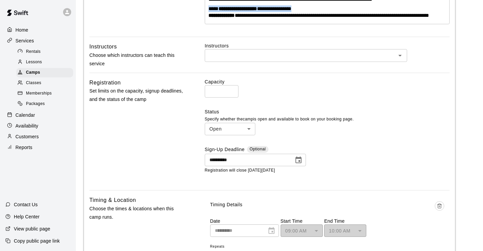
drag, startPoint x: 307, startPoint y: 21, endPoint x: 203, endPoint y: 22, distance: 104.1
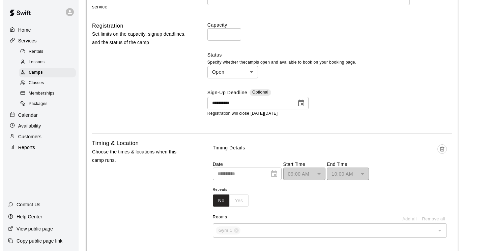
scroll to position [292, 0]
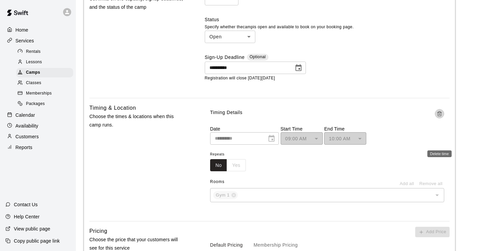
click at [440, 117] on icon "Delete time" at bounding box center [438, 113] width 5 height 5
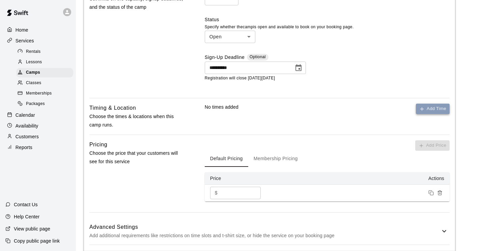
click at [436, 114] on button "Add Time" at bounding box center [433, 109] width 34 height 10
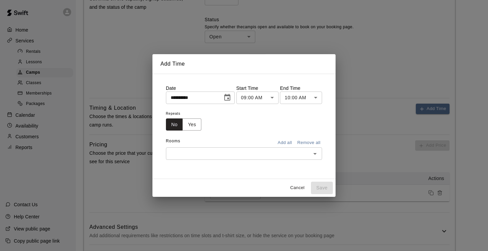
click at [231, 98] on icon "Choose date, selected date is Sep 9, 2025" at bounding box center [227, 98] width 8 height 8
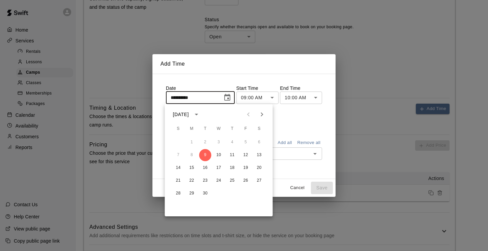
click at [261, 116] on icon "Next month" at bounding box center [262, 115] width 2 height 4
click at [206, 167] on button "11" at bounding box center [205, 168] width 12 height 12
type input "**********"
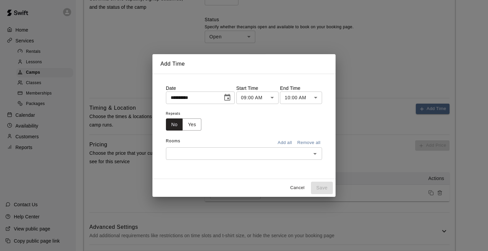
click at [273, 96] on body "**********" at bounding box center [244, 59] width 488 height 702
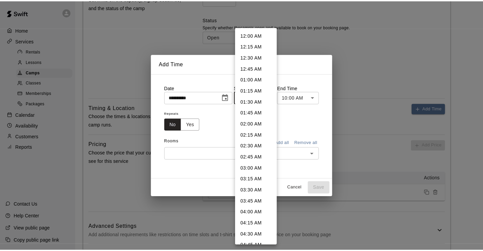
scroll to position [299, 0]
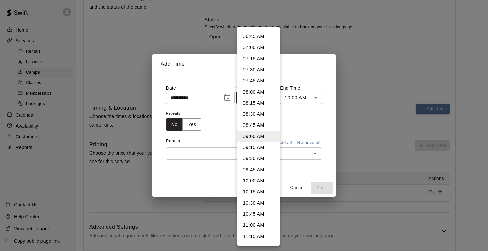
click at [254, 182] on li "10:00 AM" at bounding box center [258, 181] width 42 height 11
type input "********"
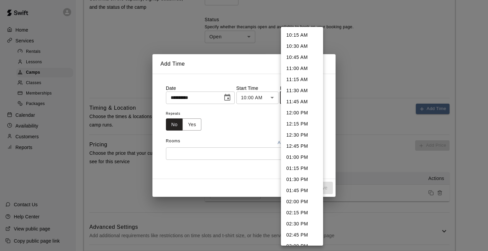
click at [315, 98] on body "**********" at bounding box center [244, 59] width 488 height 702
click at [309, 70] on li "11:00 AM" at bounding box center [302, 68] width 42 height 11
type input "********"
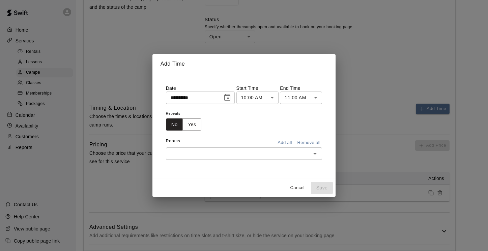
click at [292, 118] on div "Repeats No Yes" at bounding box center [244, 120] width 156 height 21
click at [317, 154] on icon "Open" at bounding box center [315, 154] width 8 height 8
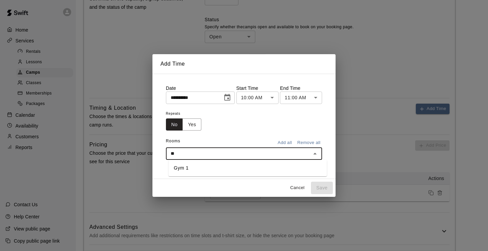
type input "***"
click at [260, 170] on li "Gym 1" at bounding box center [245, 168] width 158 height 11
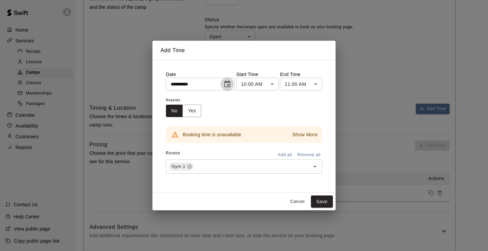
click at [227, 82] on icon "Choose date, selected date is Nov 11, 2025" at bounding box center [227, 84] width 6 height 7
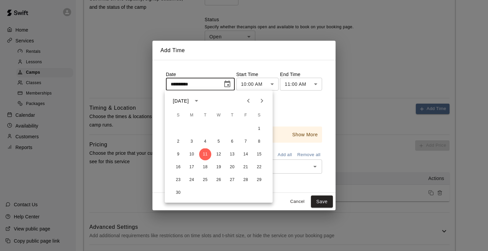
click at [260, 101] on icon "Next month" at bounding box center [262, 101] width 8 height 8
click at [177, 154] on button "11" at bounding box center [178, 155] width 12 height 12
type input "**********"
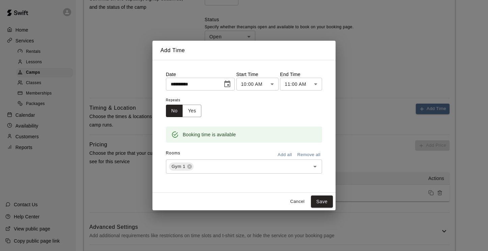
click at [285, 110] on div "Repeats No Yes" at bounding box center [244, 106] width 156 height 21
click at [329, 201] on button "Save" at bounding box center [322, 202] width 22 height 12
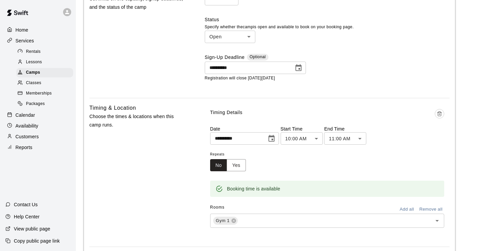
click at [461, 163] on main "**********" at bounding box center [279, 115] width 391 height 798
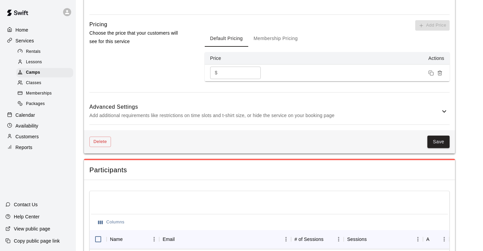
scroll to position [548, 0]
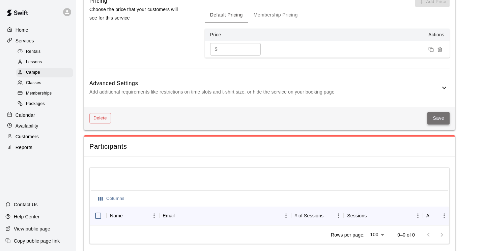
click at [440, 125] on button "Save" at bounding box center [438, 118] width 22 height 12
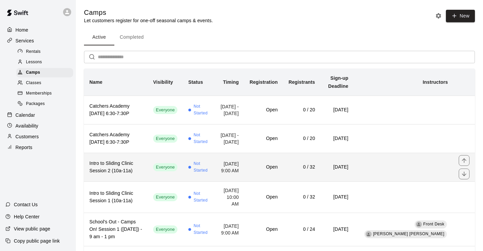
click at [135, 175] on h6 "Intro to Sliding Clinic Session 2 (10a-11a)" at bounding box center [115, 167] width 53 height 15
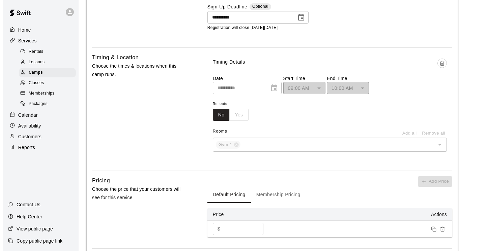
scroll to position [361, 0]
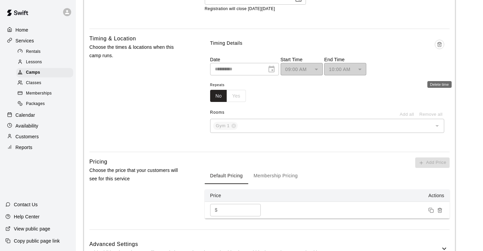
click at [438, 47] on icon "Delete time" at bounding box center [438, 44] width 5 height 5
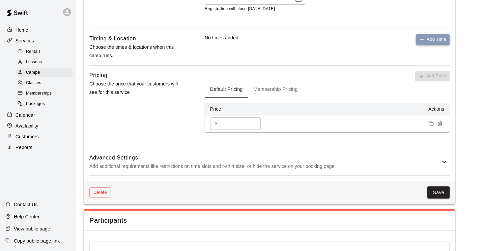
click at [438, 45] on button "Add Time" at bounding box center [433, 39] width 34 height 10
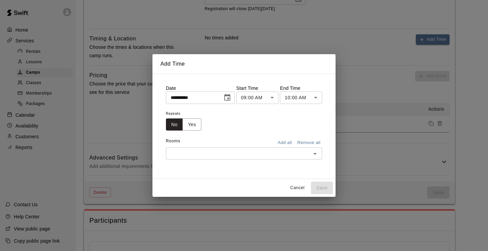
click at [230, 95] on icon "Choose date, selected date is Sep 9, 2025" at bounding box center [227, 97] width 6 height 7
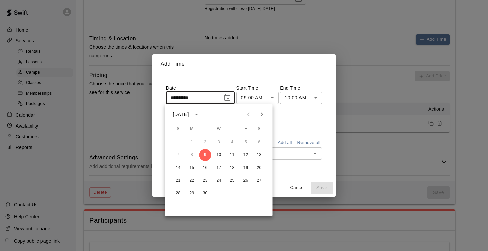
click at [261, 116] on icon "Next month" at bounding box center [262, 115] width 8 height 8
click at [179, 181] on button "18" at bounding box center [178, 181] width 12 height 12
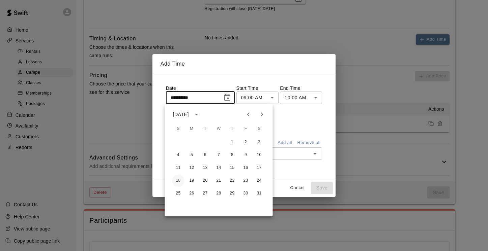
type input "**********"
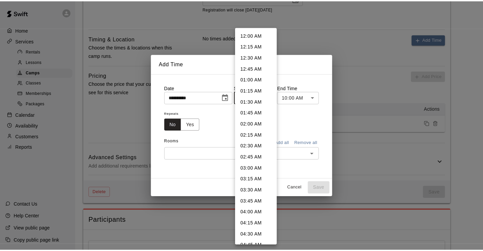
scroll to position [299, 0]
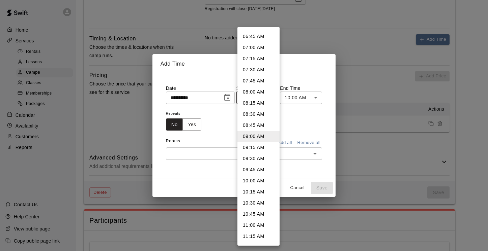
click at [255, 180] on li "10:00 AM" at bounding box center [258, 181] width 42 height 11
type input "********"
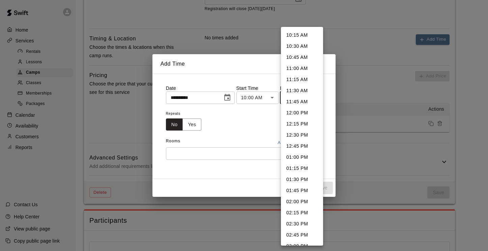
click at [304, 67] on li "11:00 AM" at bounding box center [302, 68] width 42 height 11
type input "********"
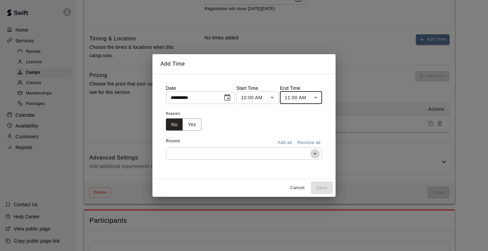
click at [317, 154] on icon "Open" at bounding box center [315, 154] width 8 height 8
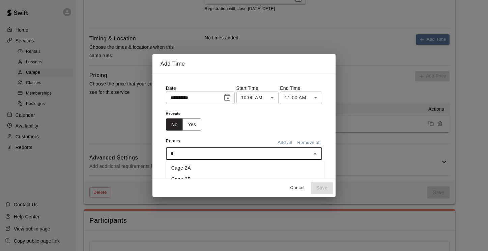
type input "**"
click at [283, 170] on li "Gym 1" at bounding box center [247, 168] width 158 height 11
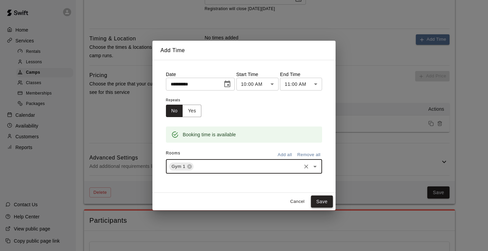
click at [326, 202] on button "Save" at bounding box center [322, 202] width 22 height 12
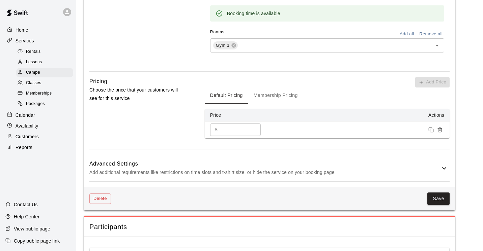
scroll to position [588, 0]
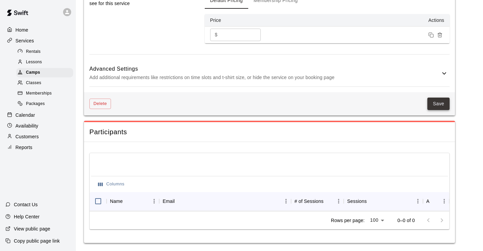
click at [437, 98] on button "Save" at bounding box center [438, 104] width 22 height 12
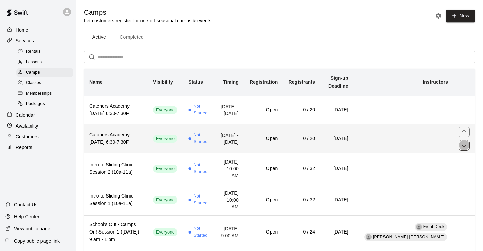
click at [461, 149] on icon "move item down" at bounding box center [463, 145] width 7 height 7
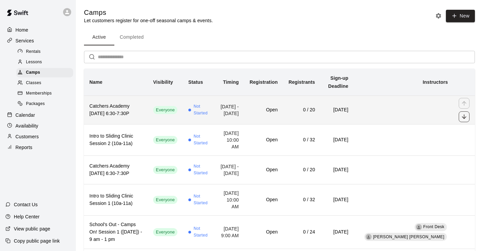
click at [463, 119] on icon "move item down" at bounding box center [463, 117] width 4 height 4
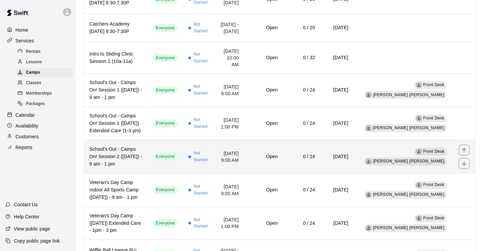
scroll to position [141, 0]
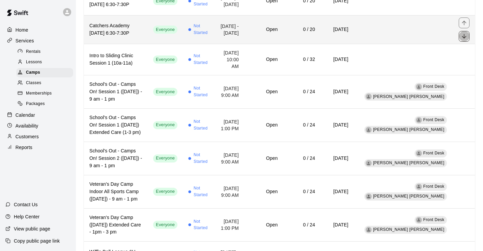
click at [462, 40] on icon "move item down" at bounding box center [463, 36] width 7 height 7
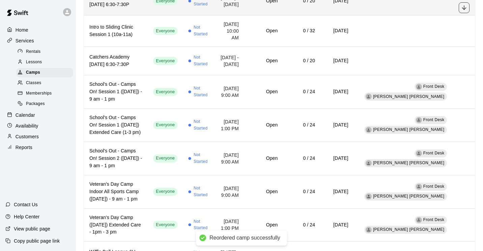
click at [465, 11] on icon "move item down" at bounding box center [463, 7] width 7 height 7
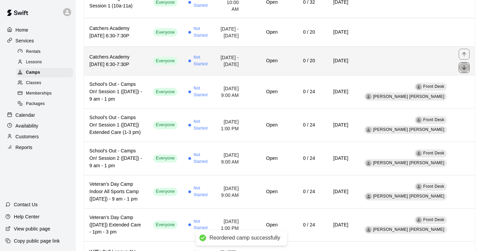
click at [464, 71] on icon "move item down" at bounding box center [463, 67] width 7 height 7
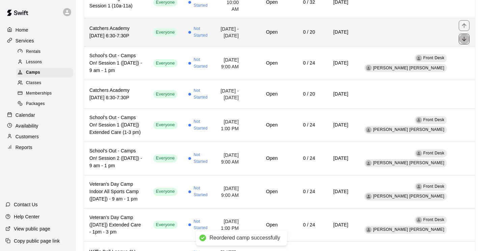
click at [462, 40] on icon "move item down" at bounding box center [463, 39] width 7 height 7
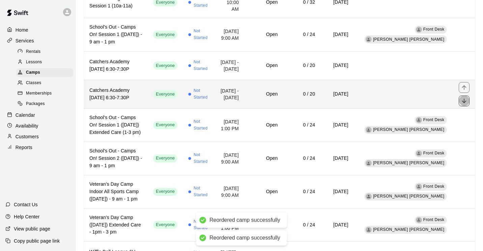
click at [467, 106] on button "move item down" at bounding box center [463, 101] width 11 height 11
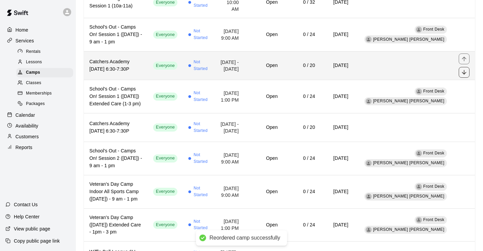
click at [465, 74] on icon "move item down" at bounding box center [463, 72] width 4 height 4
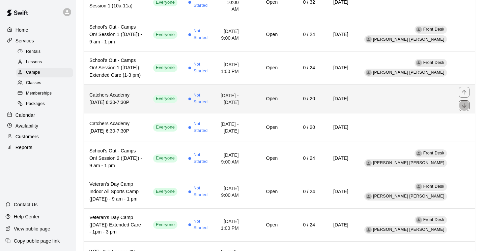
click at [465, 108] on icon "move item down" at bounding box center [463, 105] width 7 height 7
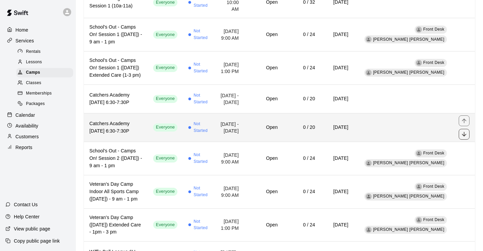
click at [463, 138] on icon "move item down" at bounding box center [463, 134] width 7 height 7
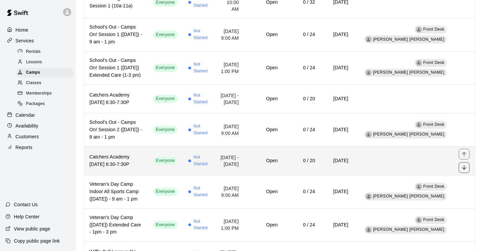
click at [464, 170] on icon "move item down" at bounding box center [463, 167] width 4 height 4
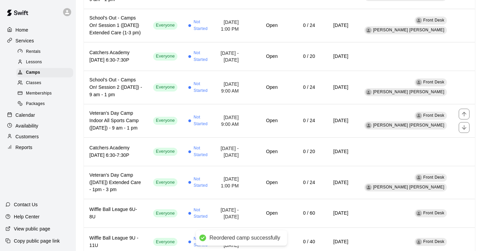
scroll to position [187, 0]
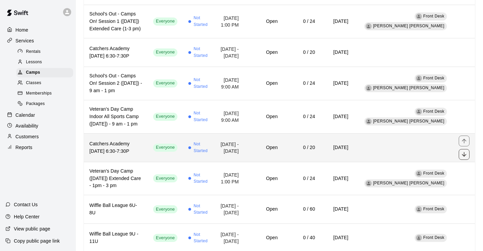
click at [462, 158] on icon "move item down" at bounding box center [463, 154] width 7 height 7
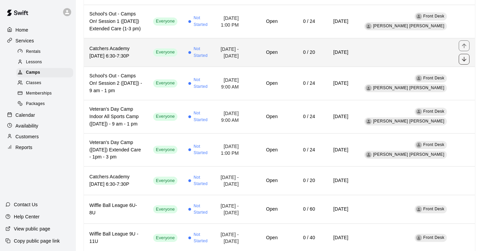
click at [465, 60] on icon "move item down" at bounding box center [463, 59] width 7 height 7
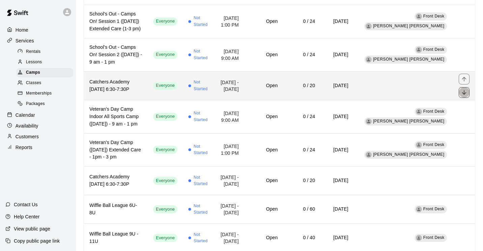
click at [463, 95] on icon "move item down" at bounding box center [463, 92] width 4 height 4
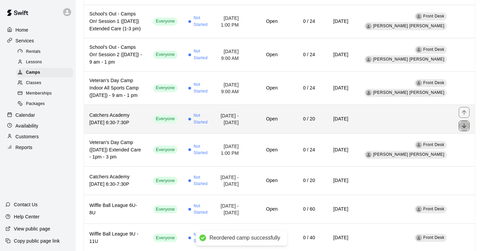
click at [466, 128] on icon "move item down" at bounding box center [463, 126] width 7 height 7
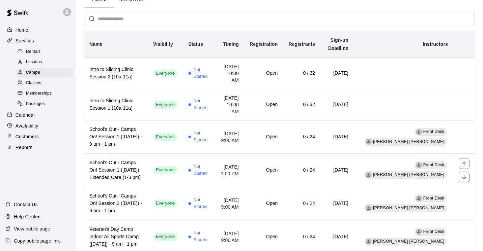
scroll to position [12, 0]
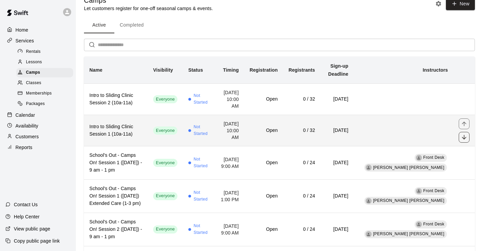
click at [466, 137] on icon "move item down" at bounding box center [463, 137] width 7 height 7
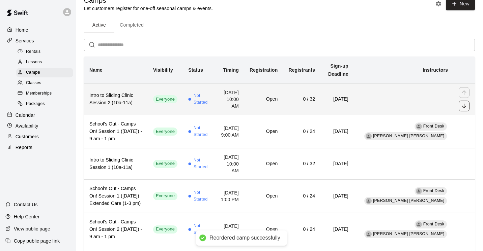
click at [464, 106] on icon "move item down" at bounding box center [463, 106] width 4 height 4
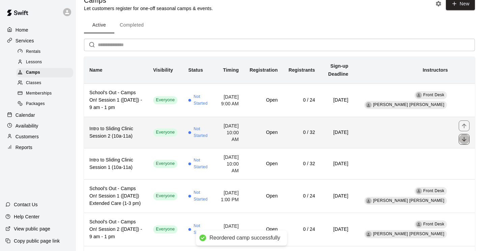
click at [465, 141] on icon "move item down" at bounding box center [463, 139] width 7 height 7
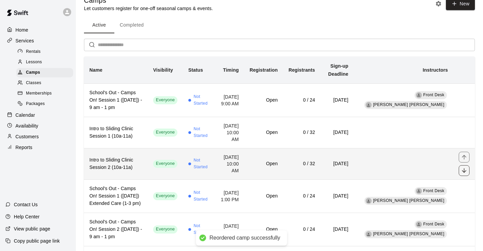
click at [463, 170] on icon "move item down" at bounding box center [463, 170] width 7 height 7
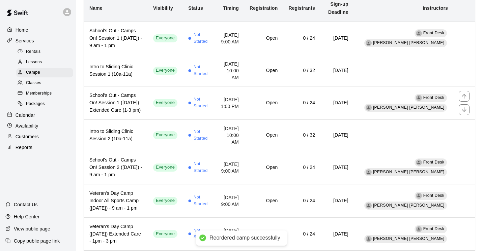
scroll to position [74, 0]
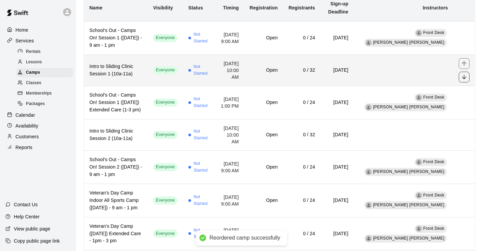
click at [461, 77] on icon "move item down" at bounding box center [463, 77] width 7 height 7
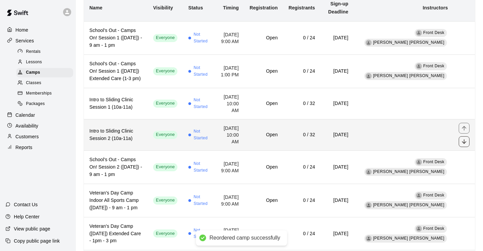
click at [463, 142] on icon "move item down" at bounding box center [463, 142] width 7 height 7
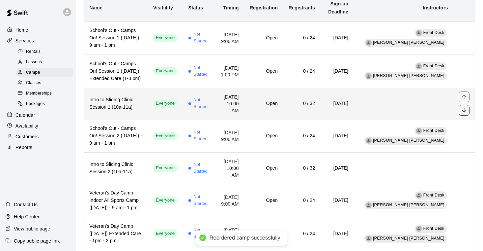
click at [463, 111] on icon "move item down" at bounding box center [463, 110] width 4 height 4
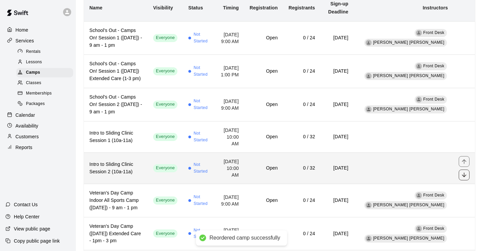
click at [464, 175] on icon "move item down" at bounding box center [463, 175] width 4 height 4
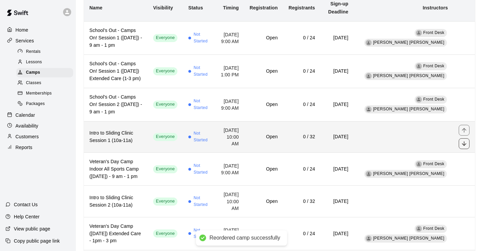
click at [464, 146] on icon "move item down" at bounding box center [463, 144] width 4 height 4
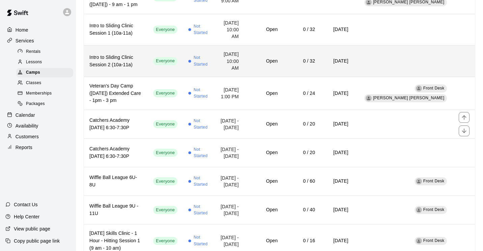
scroll to position [217, 0]
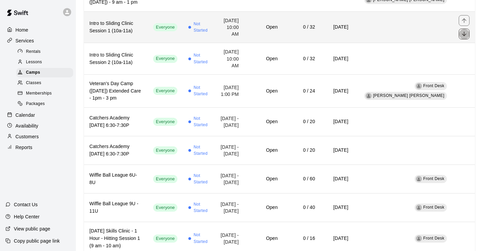
click at [466, 36] on icon "move item down" at bounding box center [463, 34] width 7 height 7
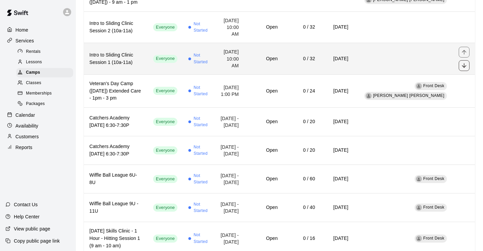
click at [462, 65] on icon "move item down" at bounding box center [463, 65] width 4 height 4
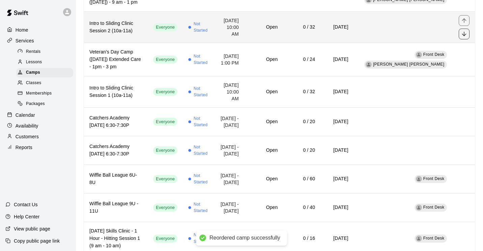
click at [467, 36] on icon "move item down" at bounding box center [463, 34] width 7 height 7
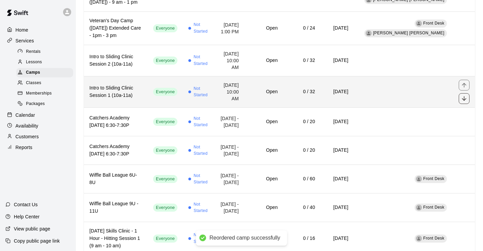
click at [464, 99] on icon "move item down" at bounding box center [463, 99] width 4 height 4
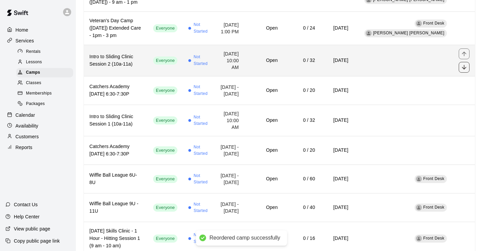
click at [462, 67] on icon "move item down" at bounding box center [463, 67] width 4 height 4
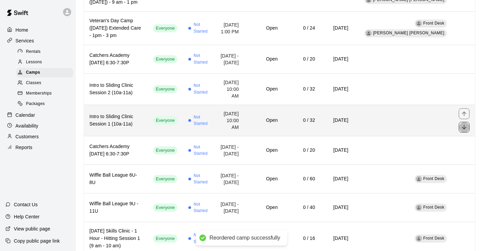
click at [464, 131] on icon "move item down" at bounding box center [463, 127] width 7 height 7
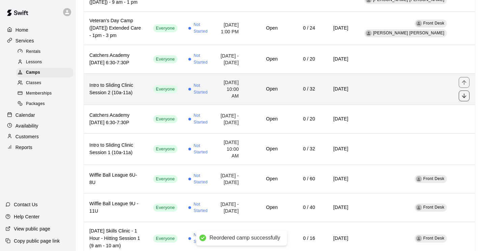
click at [465, 99] on icon "move item down" at bounding box center [463, 96] width 7 height 7
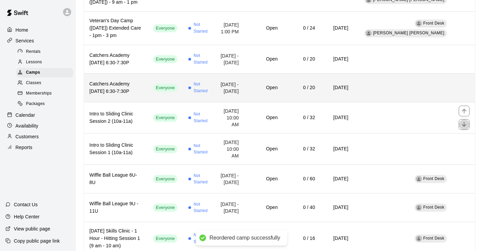
click at [465, 128] on icon "move item down" at bounding box center [463, 124] width 7 height 7
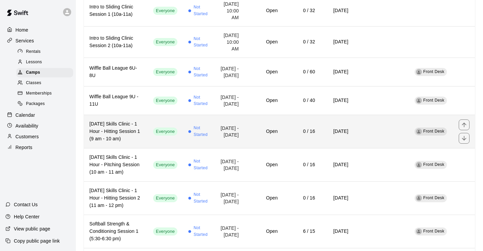
scroll to position [320, 0]
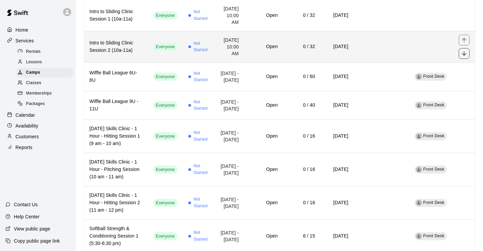
click at [465, 57] on icon "move item down" at bounding box center [463, 53] width 7 height 7
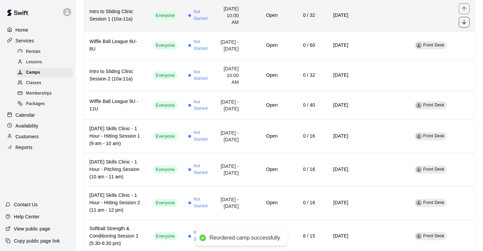
click at [463, 25] on icon "move item down" at bounding box center [463, 22] width 4 height 4
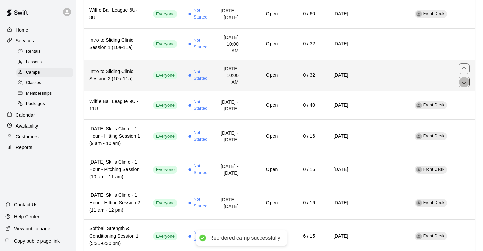
click at [463, 86] on icon "move item down" at bounding box center [463, 82] width 7 height 7
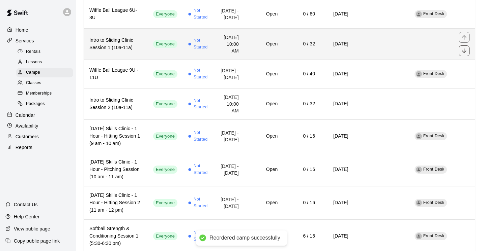
click at [464, 54] on icon "move item down" at bounding box center [463, 51] width 7 height 7
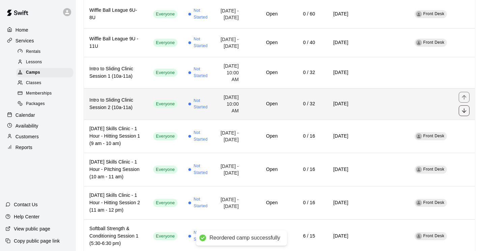
click at [463, 113] on icon "move item down" at bounding box center [463, 111] width 4 height 4
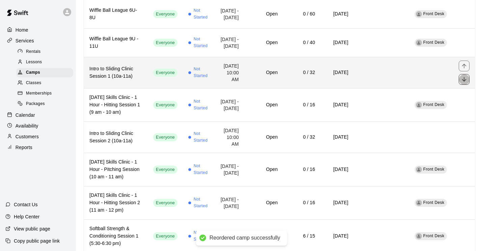
click at [462, 82] on icon "move item down" at bounding box center [463, 80] width 4 height 4
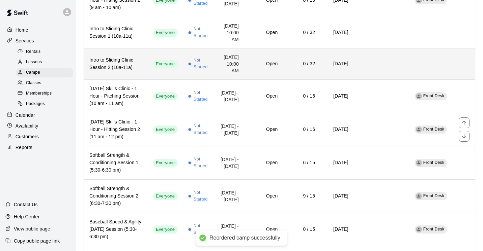
scroll to position [394, 0]
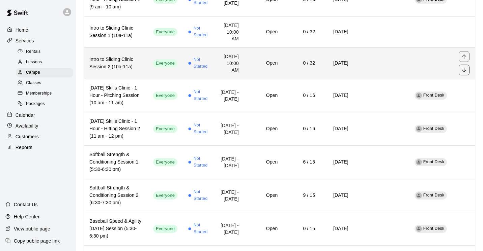
click at [465, 73] on icon "move item down" at bounding box center [463, 70] width 7 height 7
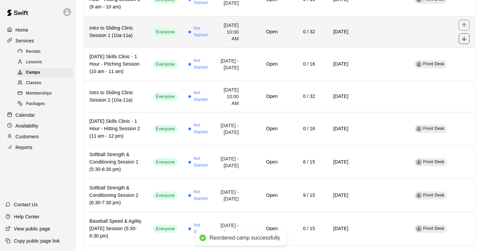
click at [463, 42] on icon "move item down" at bounding box center [463, 38] width 7 height 7
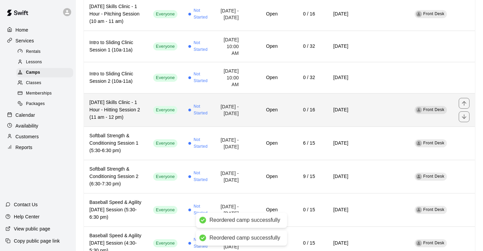
scroll to position [445, 0]
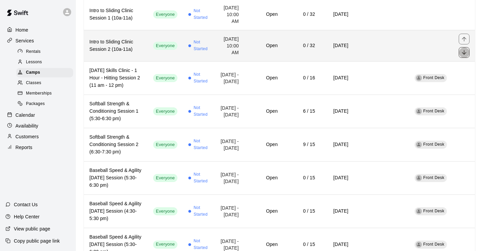
click at [463, 56] on icon "move item down" at bounding box center [463, 52] width 7 height 7
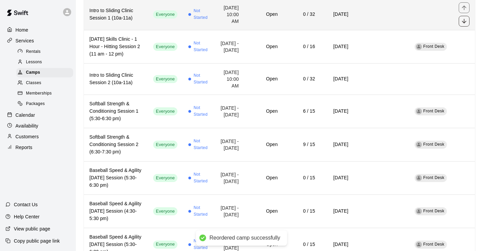
click at [464, 25] on icon "move item down" at bounding box center [463, 21] width 7 height 7
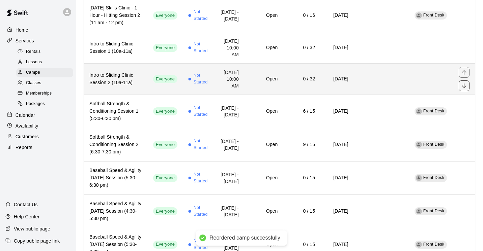
click at [464, 89] on icon "move item down" at bounding box center [463, 86] width 7 height 7
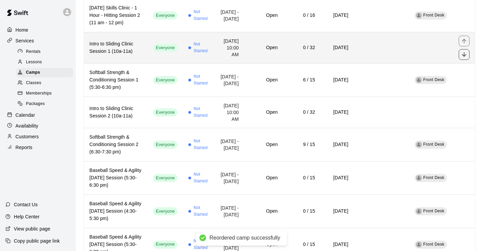
click at [461, 58] on icon "move item down" at bounding box center [463, 54] width 7 height 7
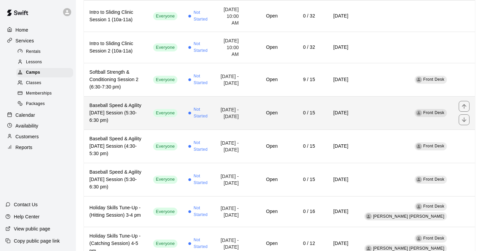
scroll to position [511, 0]
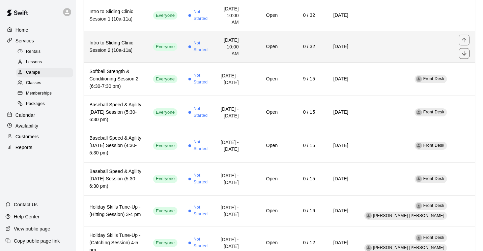
click at [466, 57] on icon "move item down" at bounding box center [463, 53] width 7 height 7
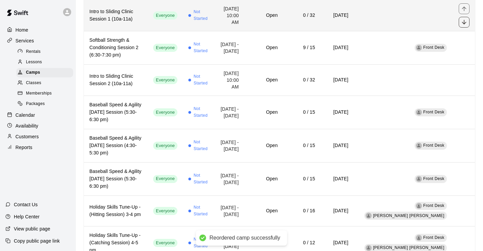
click at [463, 26] on icon "move item down" at bounding box center [463, 22] width 7 height 7
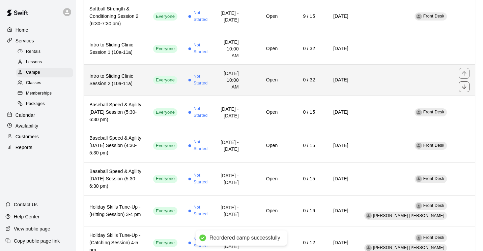
click at [466, 89] on icon "move item down" at bounding box center [463, 87] width 4 height 4
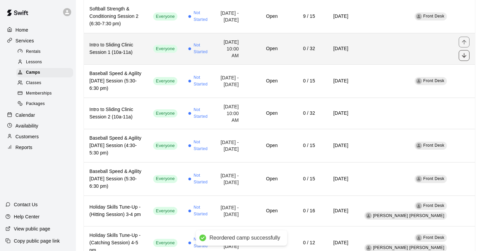
click at [464, 59] on icon "move item down" at bounding box center [463, 55] width 7 height 7
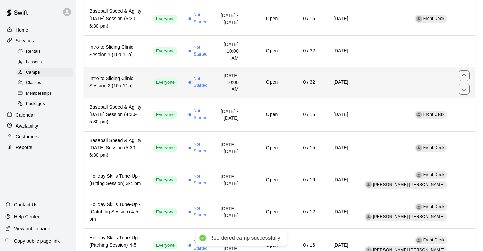
scroll to position [542, 0]
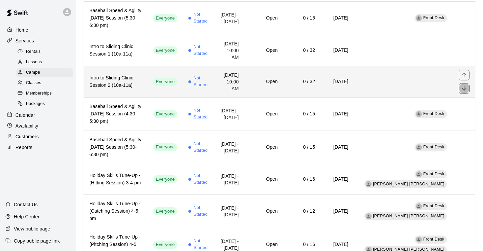
click at [463, 91] on icon "move item down" at bounding box center [463, 88] width 4 height 4
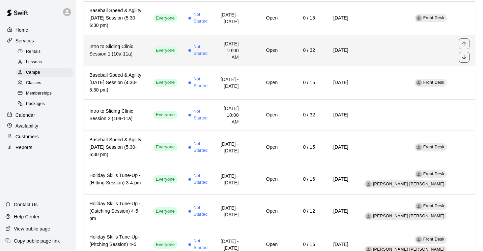
click at [463, 59] on icon "move item down" at bounding box center [463, 57] width 4 height 4
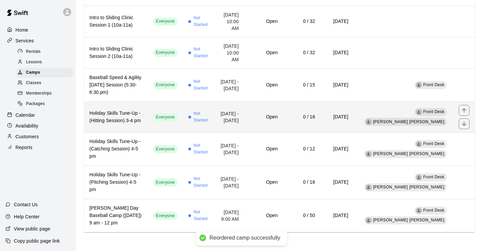
scroll to position [624, 0]
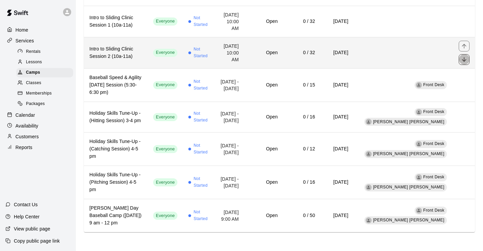
click at [466, 59] on icon "move item down" at bounding box center [463, 59] width 7 height 7
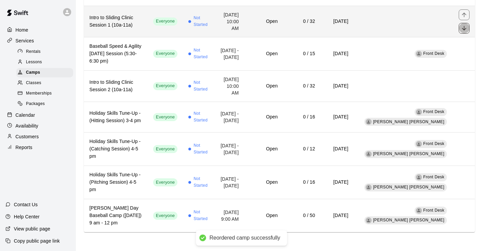
click at [466, 30] on icon "move item down" at bounding box center [463, 28] width 7 height 7
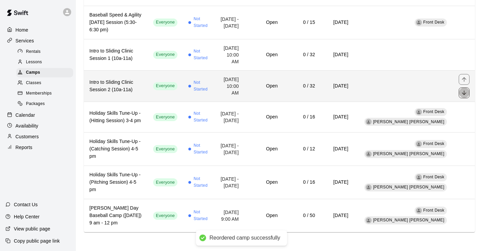
click at [464, 95] on icon "move item down" at bounding box center [463, 93] width 7 height 7
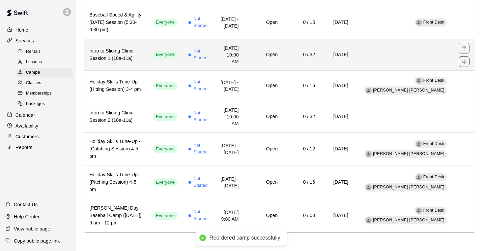
click at [465, 58] on icon "move item down" at bounding box center [463, 61] width 7 height 7
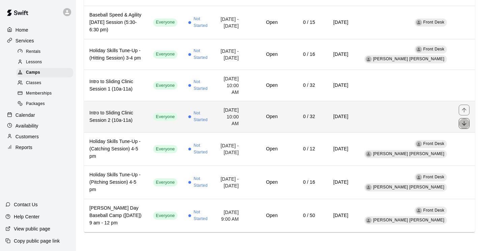
click at [465, 125] on icon "move item down" at bounding box center [463, 123] width 7 height 7
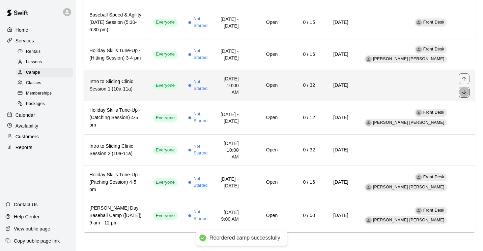
click at [465, 94] on icon "move item down" at bounding box center [463, 92] width 4 height 4
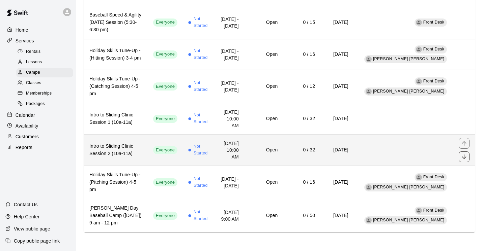
click at [464, 159] on icon "move item down" at bounding box center [463, 157] width 7 height 7
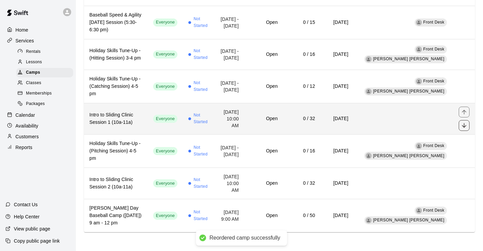
click at [462, 128] on icon "move item down" at bounding box center [463, 125] width 7 height 7
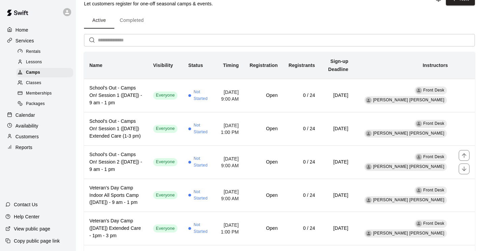
scroll to position [0, 0]
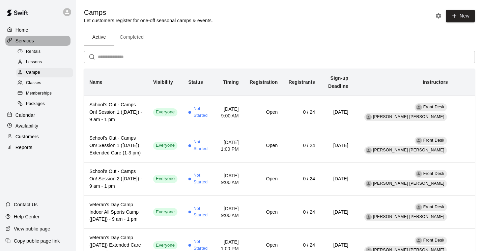
click at [34, 43] on p "Services" at bounding box center [25, 40] width 19 height 7
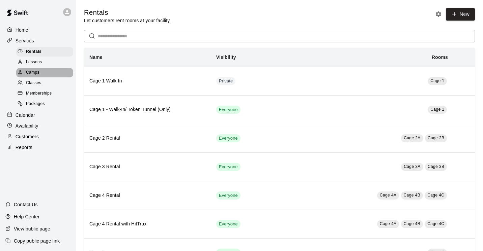
click at [38, 72] on span "Camps" at bounding box center [32, 72] width 13 height 7
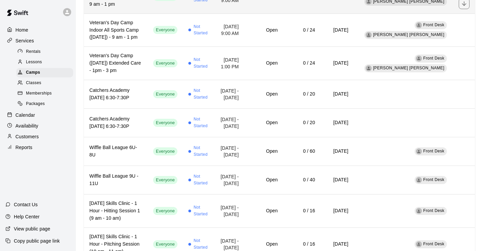
scroll to position [183, 0]
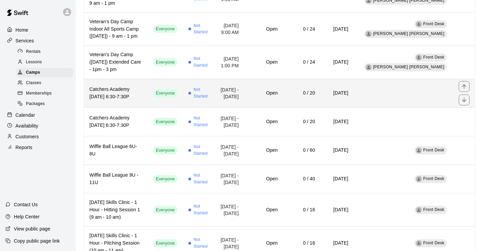
click at [123, 98] on h6 "Catchers Academy TUESDAY 6:30-7:30P" at bounding box center [115, 93] width 53 height 15
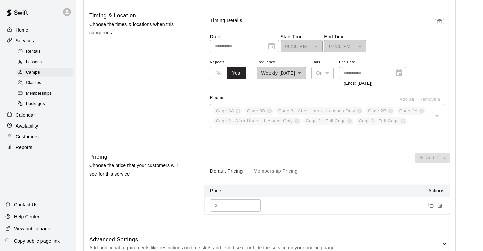
scroll to position [384, 0]
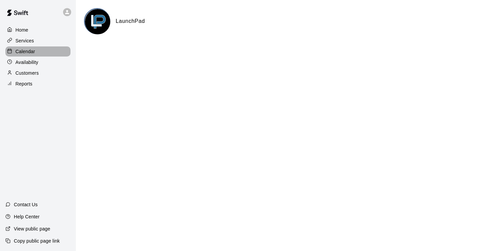
click at [34, 51] on p "Calendar" at bounding box center [26, 51] width 20 height 7
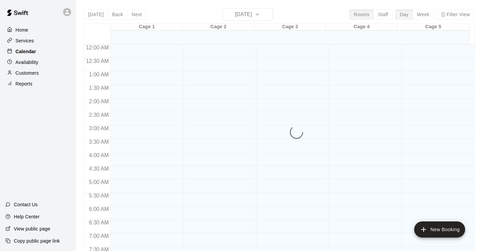
scroll to position [266, 0]
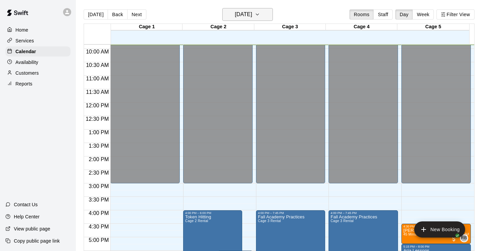
click at [260, 12] on icon "button" at bounding box center [256, 14] width 5 height 8
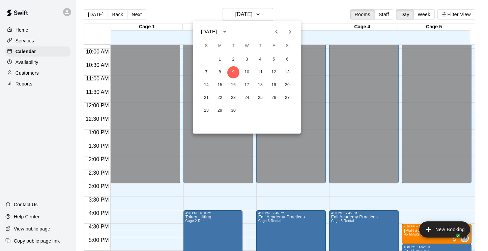
click at [287, 34] on icon "Next month" at bounding box center [290, 32] width 8 height 8
click at [262, 87] on button "13" at bounding box center [260, 85] width 12 height 12
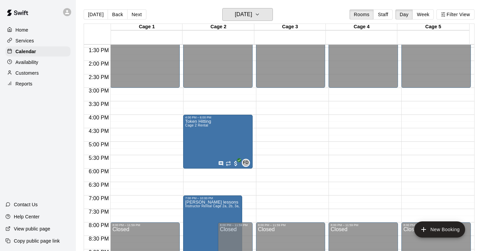
scroll to position [368, 0]
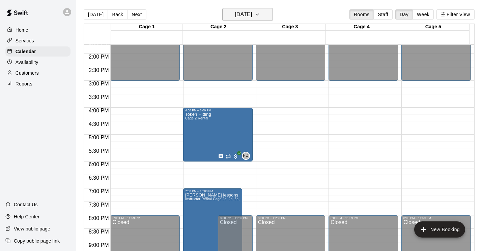
click at [258, 15] on icon "button" at bounding box center [257, 14] width 3 height 1
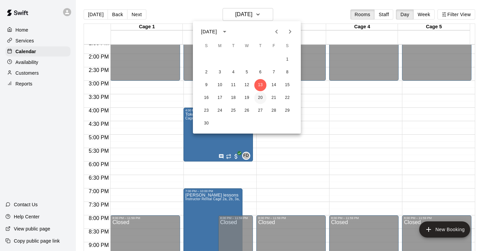
click at [258, 99] on button "20" at bounding box center [260, 98] width 12 height 12
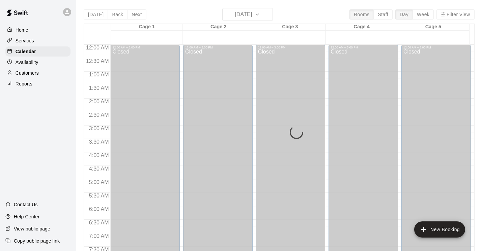
scroll to position [368, 0]
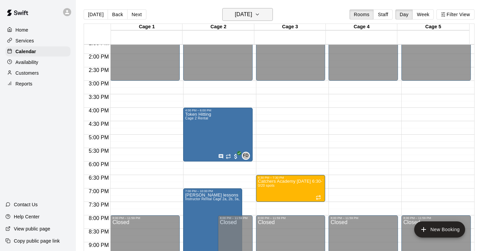
click at [260, 13] on icon "button" at bounding box center [256, 14] width 5 height 8
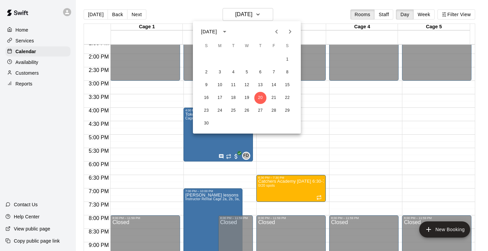
click at [289, 31] on icon "Next month" at bounding box center [290, 32] width 8 height 8
click at [274, 72] on button "9" at bounding box center [274, 72] width 12 height 12
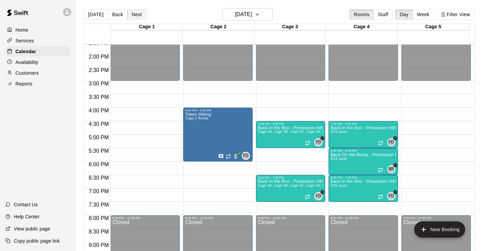
click at [139, 13] on button "Next" at bounding box center [136, 14] width 19 height 10
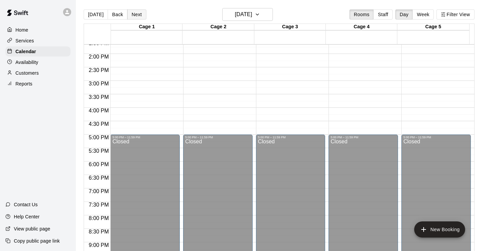
click at [139, 13] on button "Next" at bounding box center [136, 14] width 19 height 10
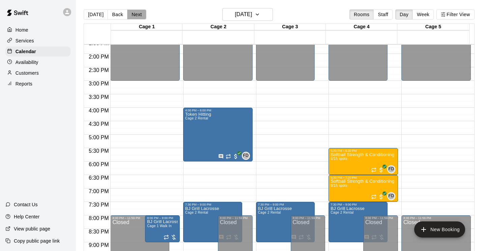
click at [139, 13] on button "Next" at bounding box center [136, 14] width 19 height 10
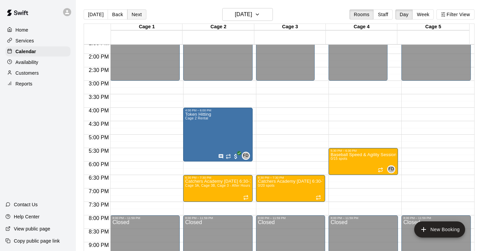
click at [139, 13] on button "Next" at bounding box center [136, 14] width 19 height 10
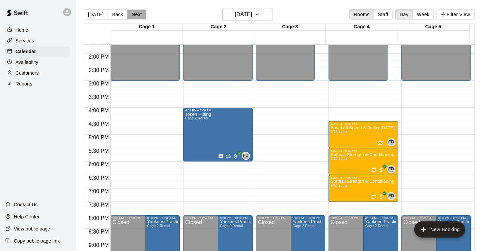
click at [139, 13] on button "Next" at bounding box center [136, 14] width 19 height 10
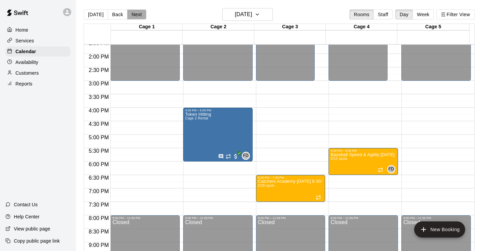
click at [139, 13] on button "Next" at bounding box center [136, 14] width 19 height 10
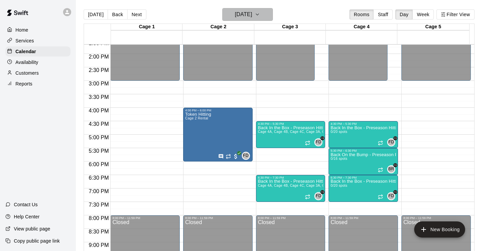
click at [260, 14] on icon "button" at bounding box center [256, 14] width 5 height 8
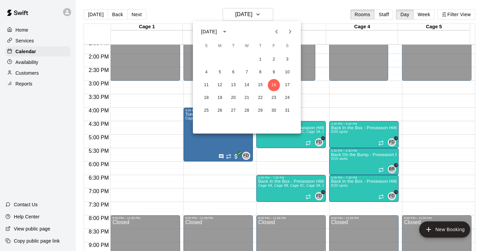
click at [276, 30] on icon "Previous month" at bounding box center [276, 32] width 2 height 4
click at [236, 85] on button "11" at bounding box center [233, 85] width 12 height 12
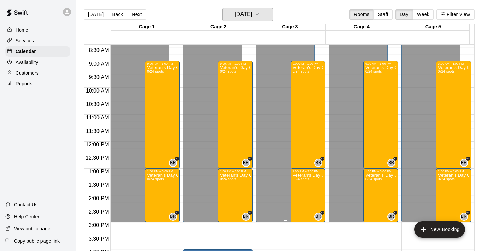
scroll to position [223, 0]
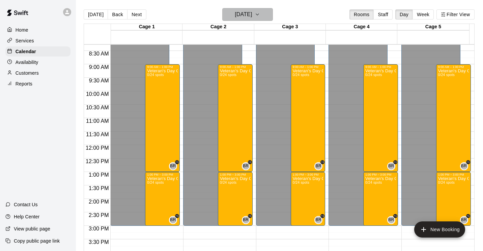
click at [260, 16] on icon "button" at bounding box center [256, 14] width 5 height 8
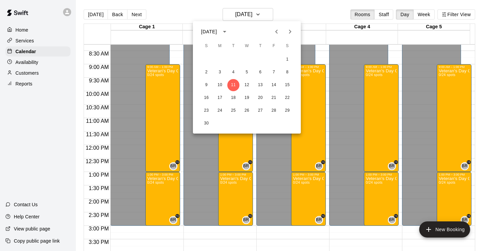
click at [290, 31] on icon "Next month" at bounding box center [290, 32] width 2 height 4
click at [209, 85] on button "11" at bounding box center [206, 85] width 12 height 12
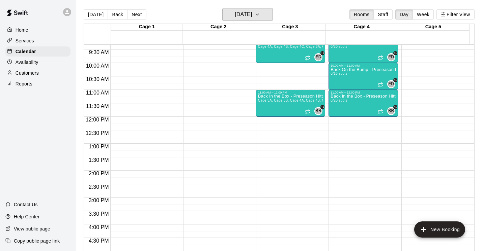
scroll to position [243, 0]
